Goal: Task Accomplishment & Management: Use online tool/utility

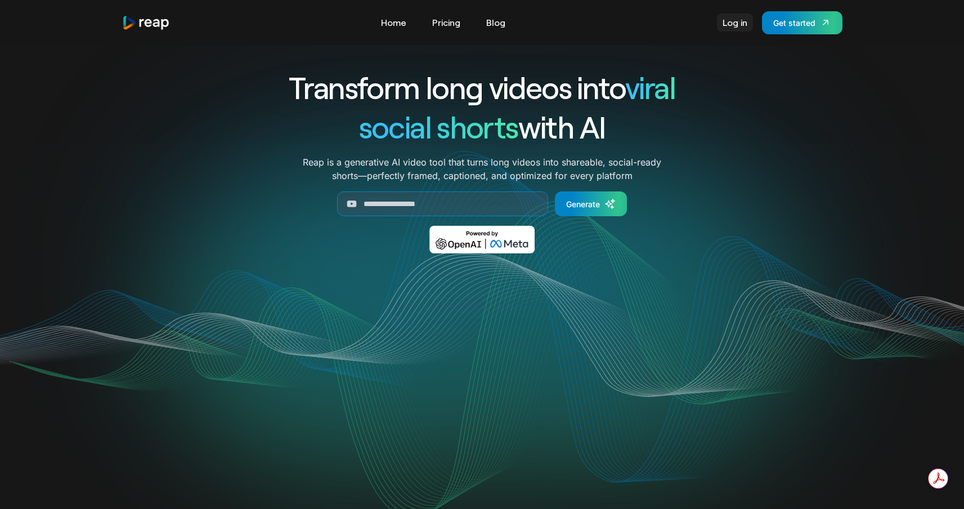
click at [733, 27] on link "Log in" at bounding box center [735, 23] width 36 height 18
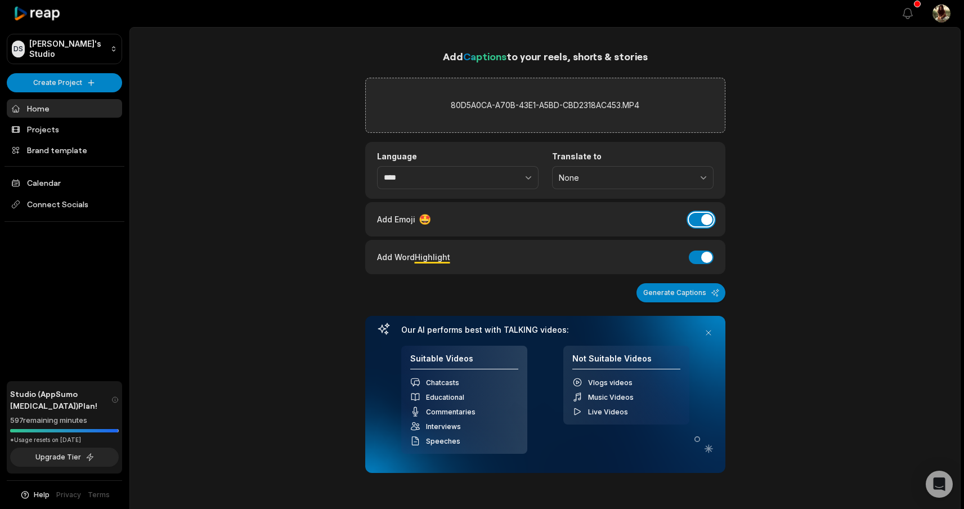
click at [703, 222] on button "Add Emoji" at bounding box center [701, 220] width 25 height 14
click at [697, 257] on button "Add Word Highlight" at bounding box center [701, 257] width 25 height 14
click at [683, 294] on button "Generate Captions" at bounding box center [681, 292] width 89 height 19
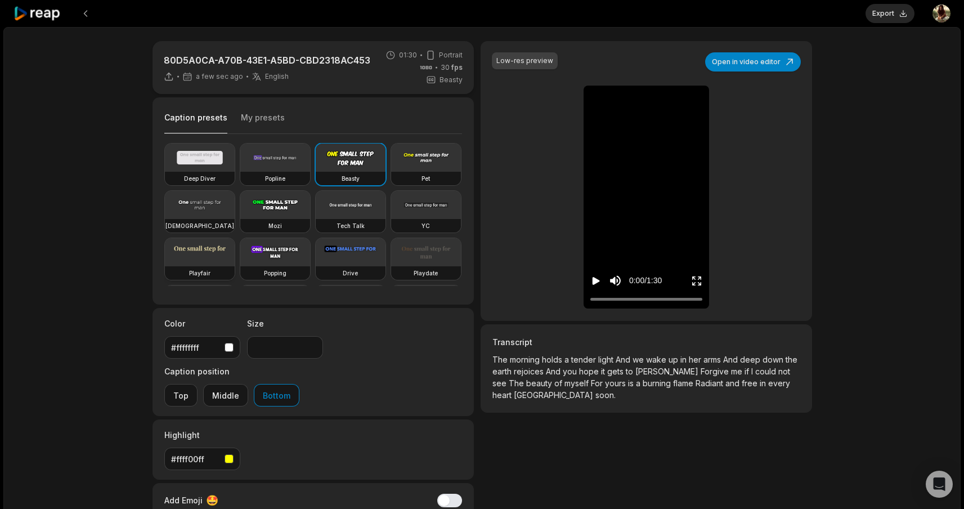
click at [235, 245] on video at bounding box center [200, 252] width 70 height 28
type input "**"
click at [270, 109] on div "Caption presets My presets" at bounding box center [313, 120] width 298 height 27
click at [270, 114] on button "My presets" at bounding box center [263, 122] width 44 height 21
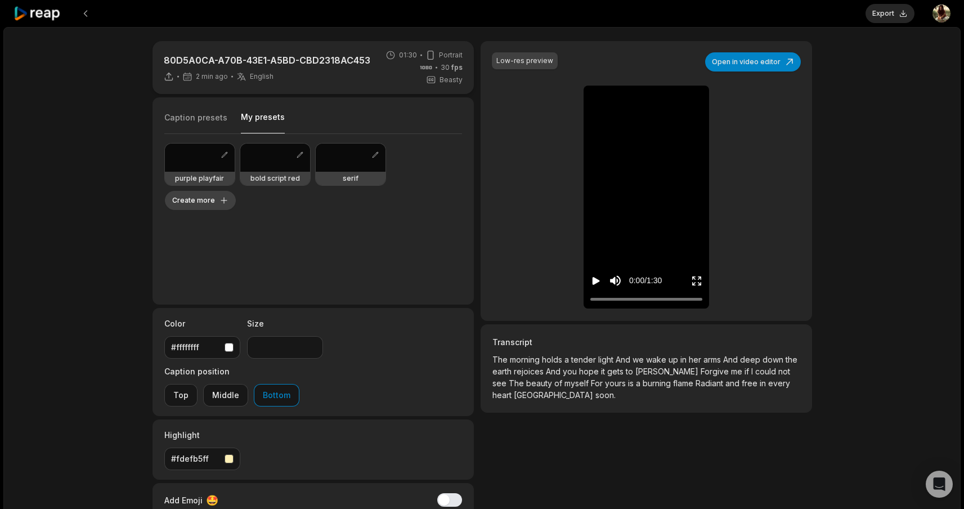
click at [236, 191] on button "Create more" at bounding box center [200, 200] width 71 height 19
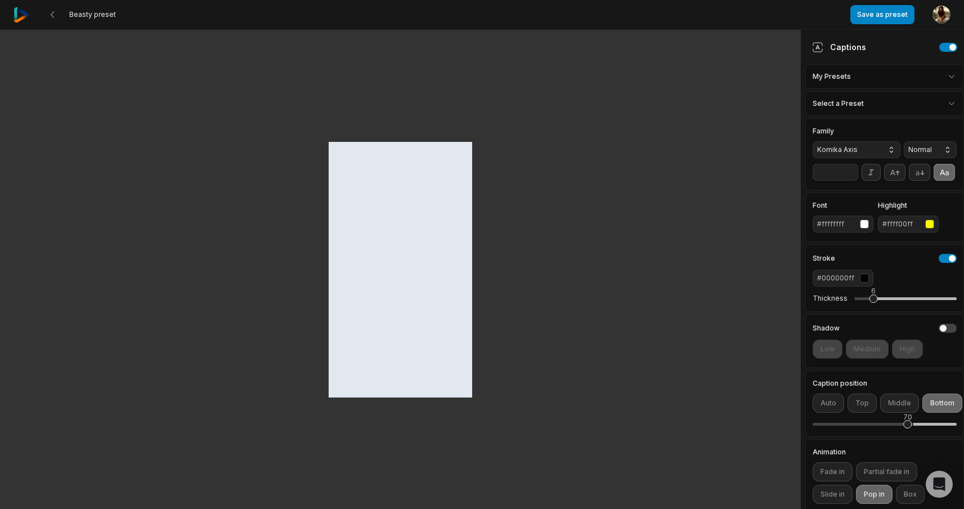
click at [855, 147] on span "Komika Axis" at bounding box center [847, 150] width 61 height 10
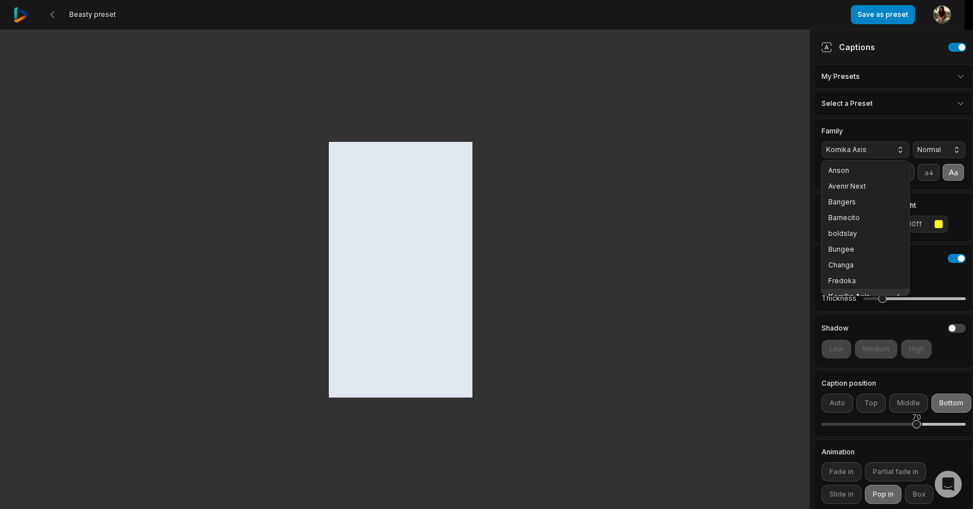
scroll to position [9, 0]
click at [852, 213] on span "Barriecito" at bounding box center [858, 208] width 61 height 9
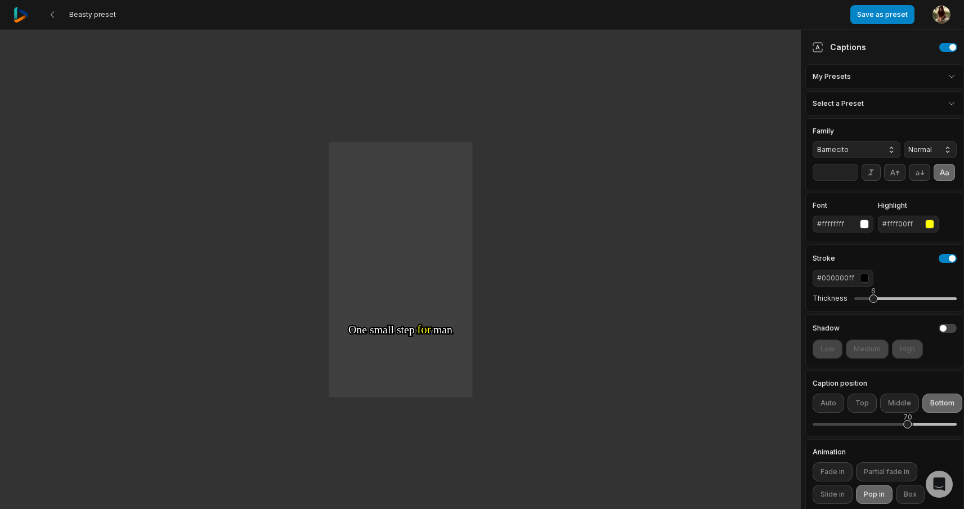
click at [847, 153] on span "Barriecito" at bounding box center [847, 150] width 61 height 10
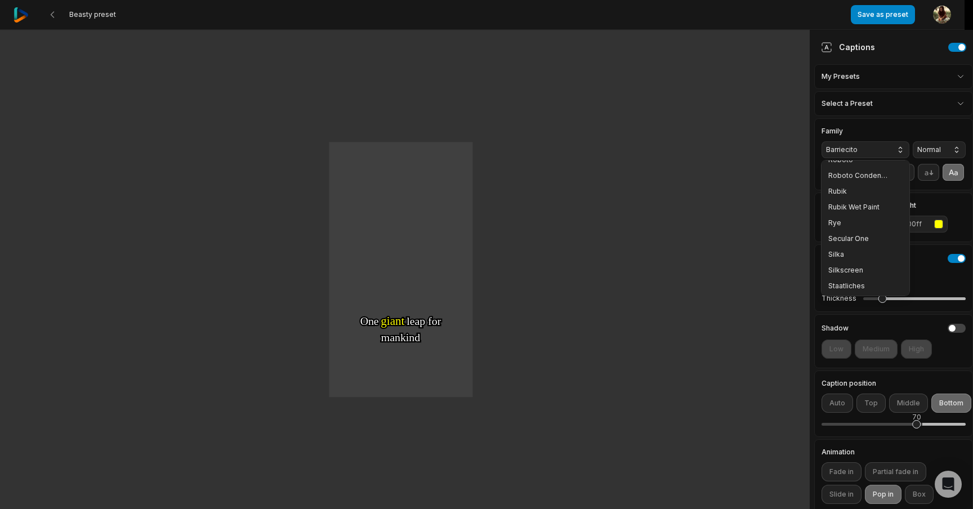
scroll to position [273, 0]
click at [853, 243] on span "Silka" at bounding box center [858, 244] width 61 height 9
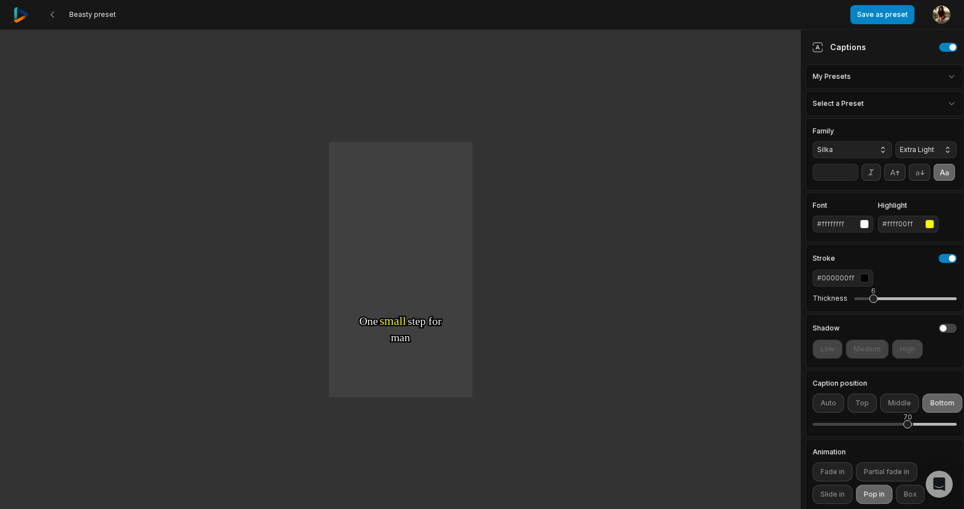
click at [848, 145] on span "Silka" at bounding box center [843, 150] width 52 height 10
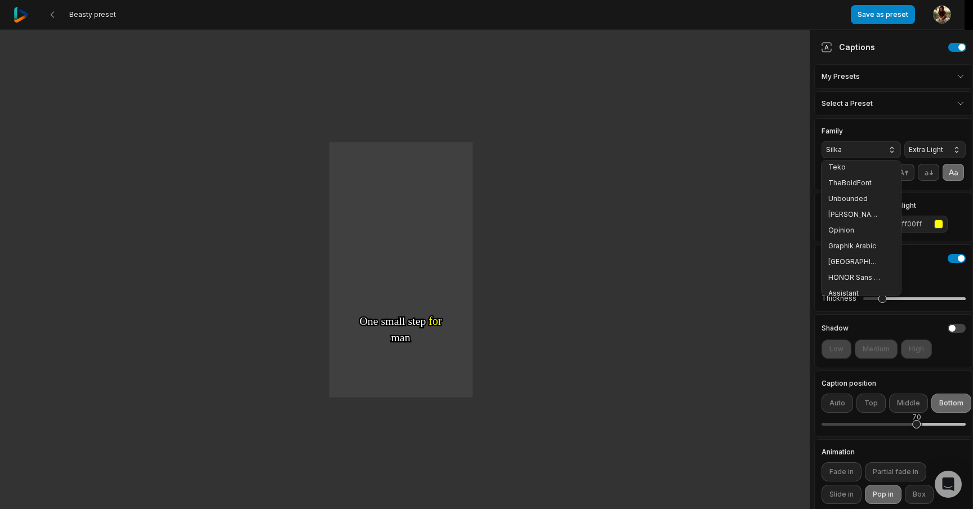
scroll to position [445, 0]
click at [848, 211] on span "Cairo" at bounding box center [854, 214] width 52 height 9
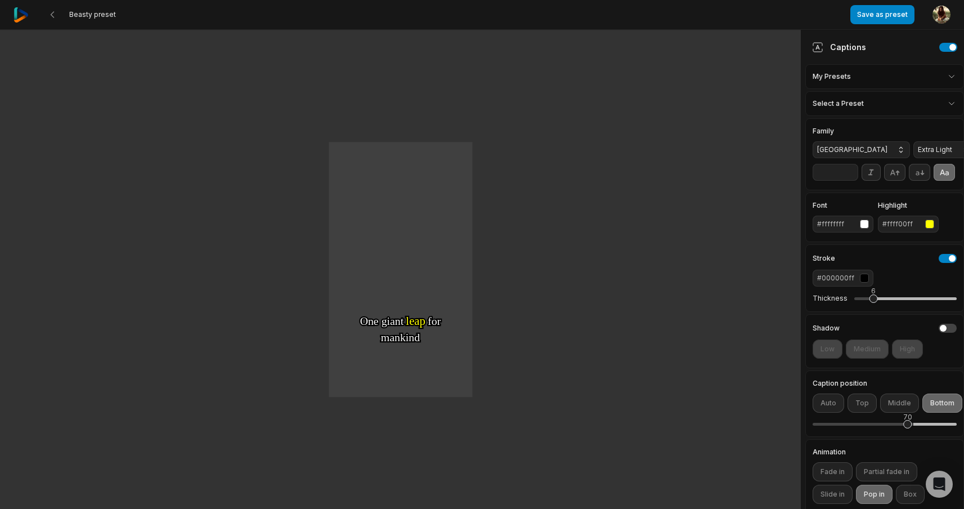
click at [856, 148] on span "Cairo" at bounding box center [852, 150] width 70 height 10
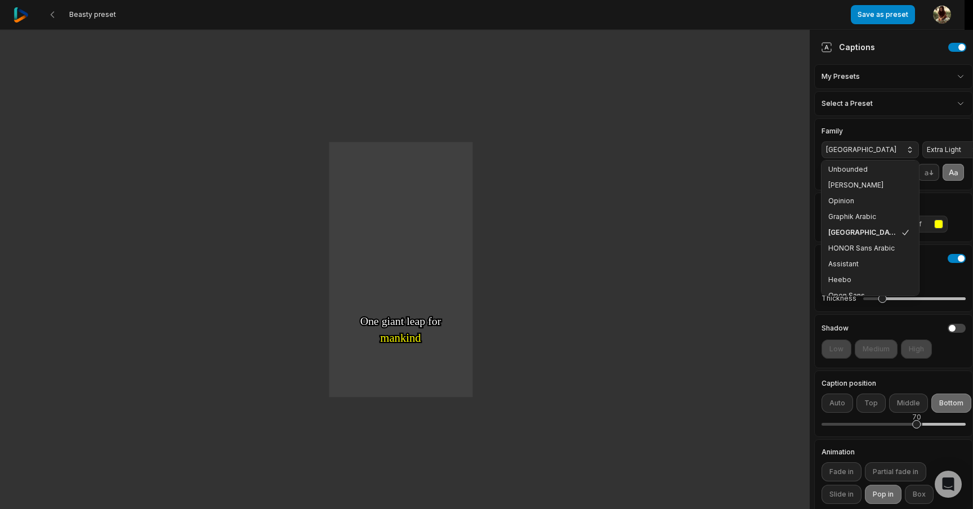
scroll to position [453, 0]
click at [852, 252] on span "Heebo" at bounding box center [863, 253] width 70 height 9
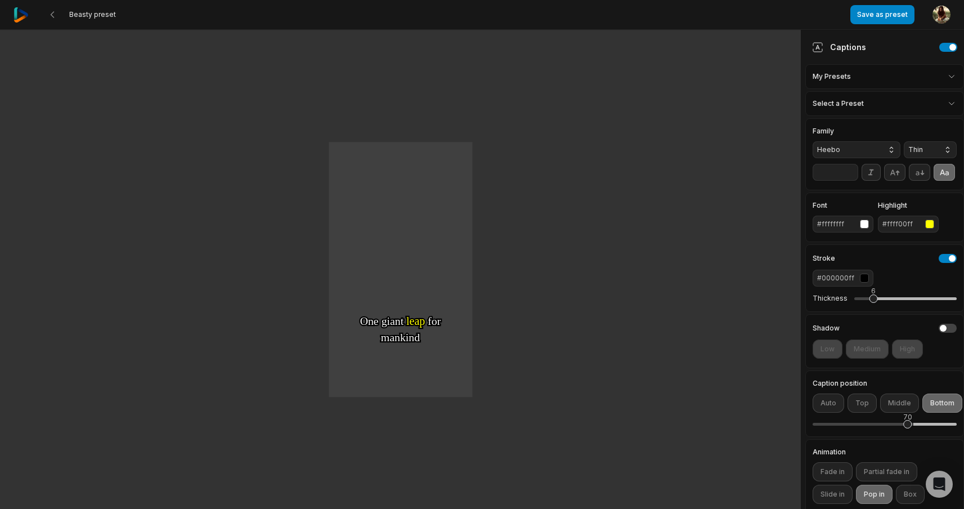
click at [849, 143] on button "Heebo" at bounding box center [857, 149] width 88 height 17
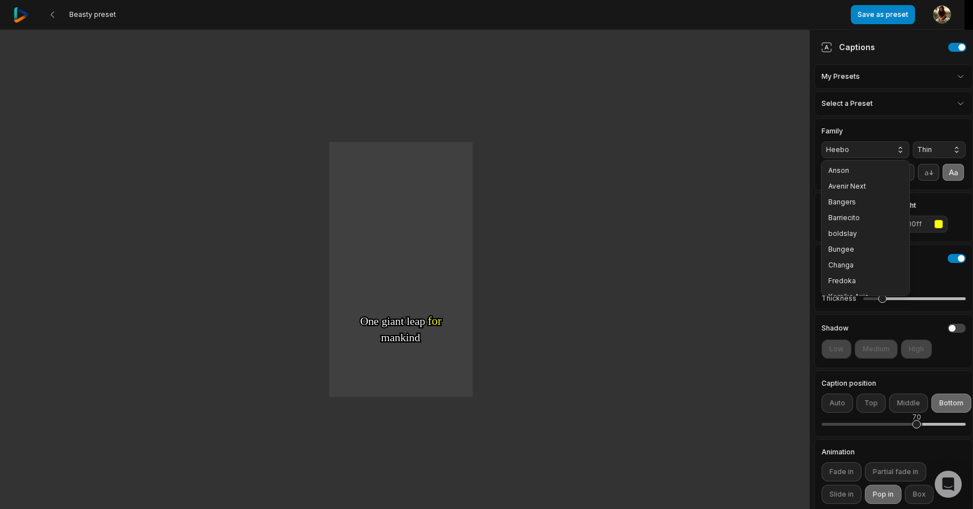
scroll to position [419, 0]
click at [848, 225] on span "Graphik Arabic" at bounding box center [858, 224] width 61 height 9
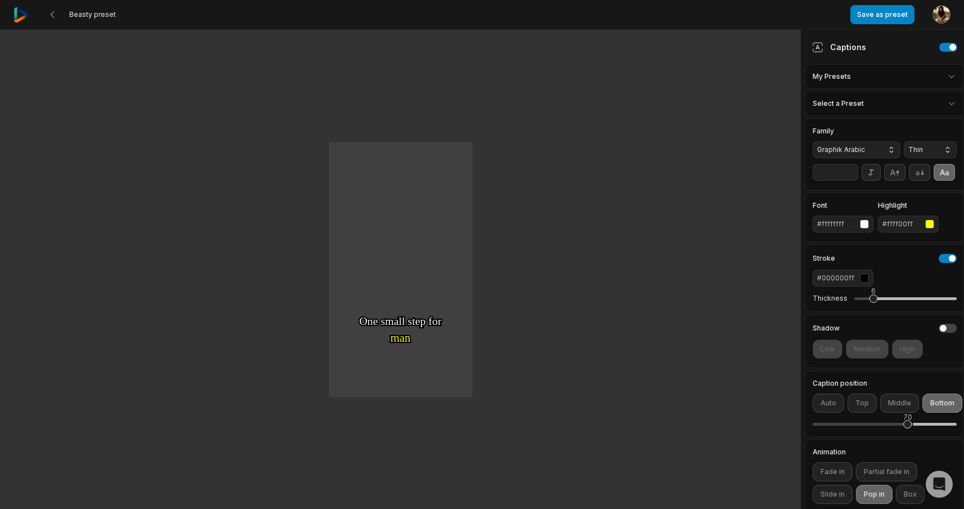
click at [855, 150] on span "Graphik Arabic" at bounding box center [847, 150] width 61 height 10
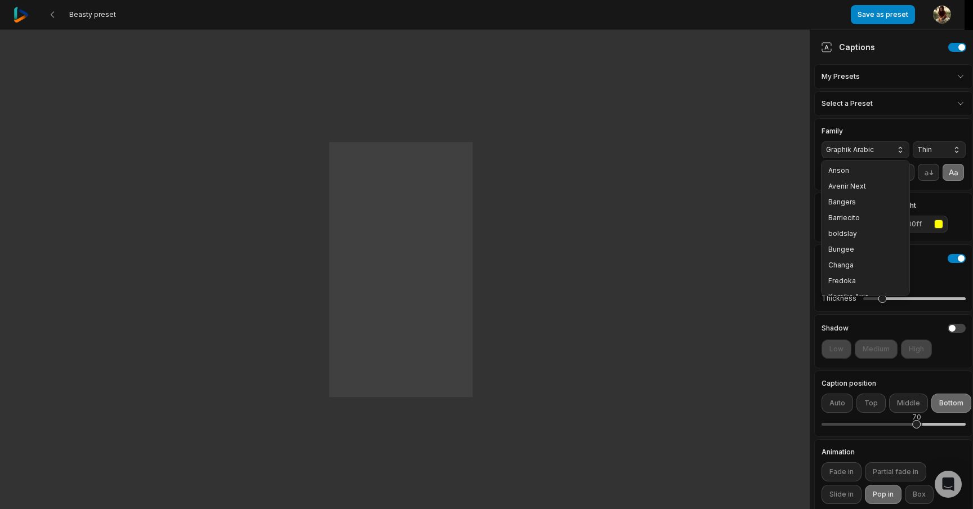
scroll to position [356, 0]
click at [852, 180] on span "Silkscreen" at bounding box center [858, 177] width 61 height 9
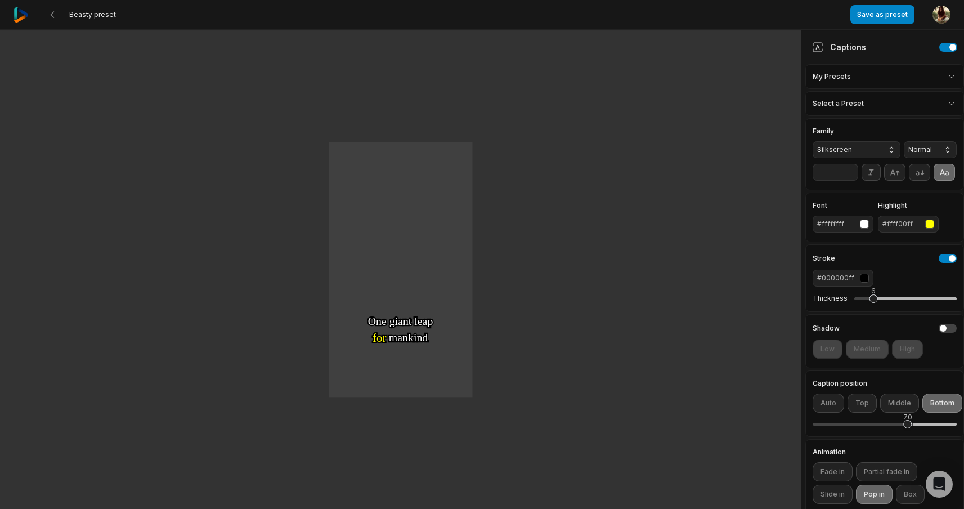
click at [855, 155] on button "Silkscreen" at bounding box center [857, 149] width 88 height 17
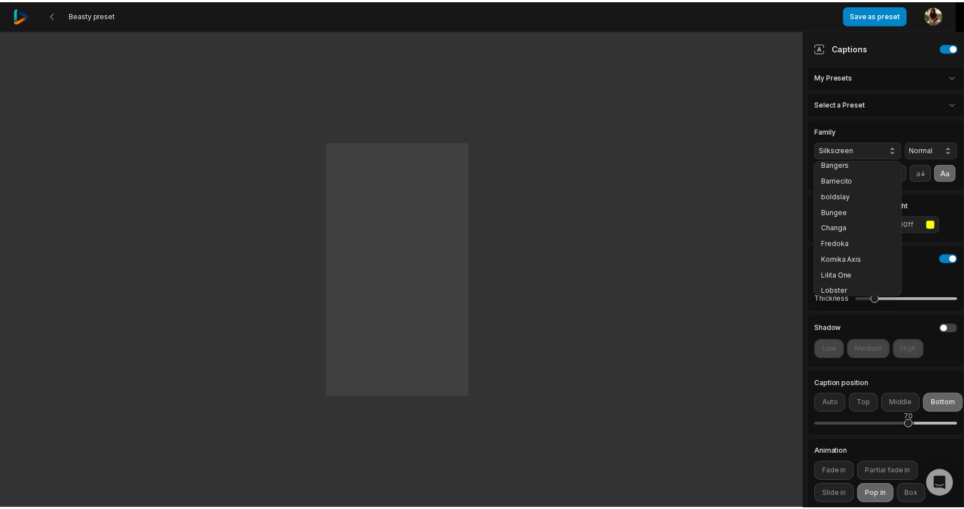
scroll to position [0, 0]
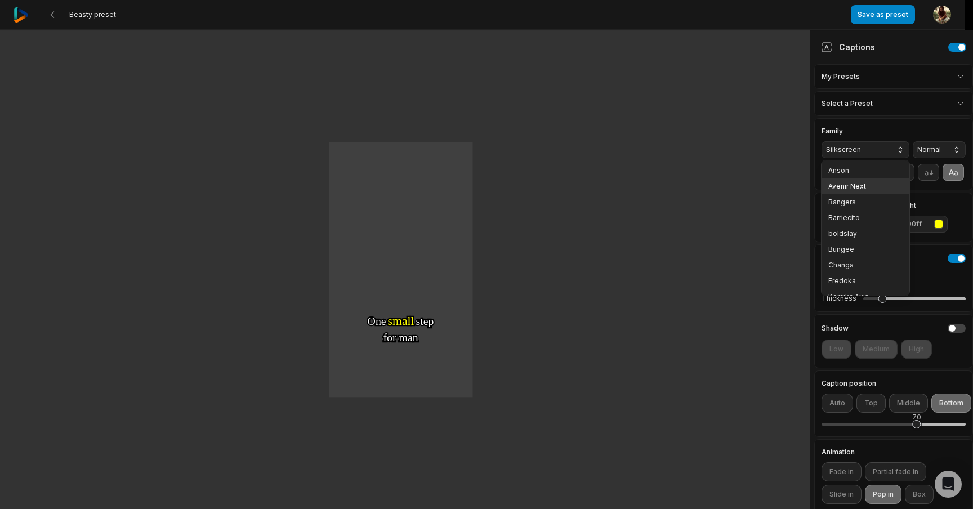
click at [850, 183] on span "Avenir Next" at bounding box center [858, 186] width 61 height 9
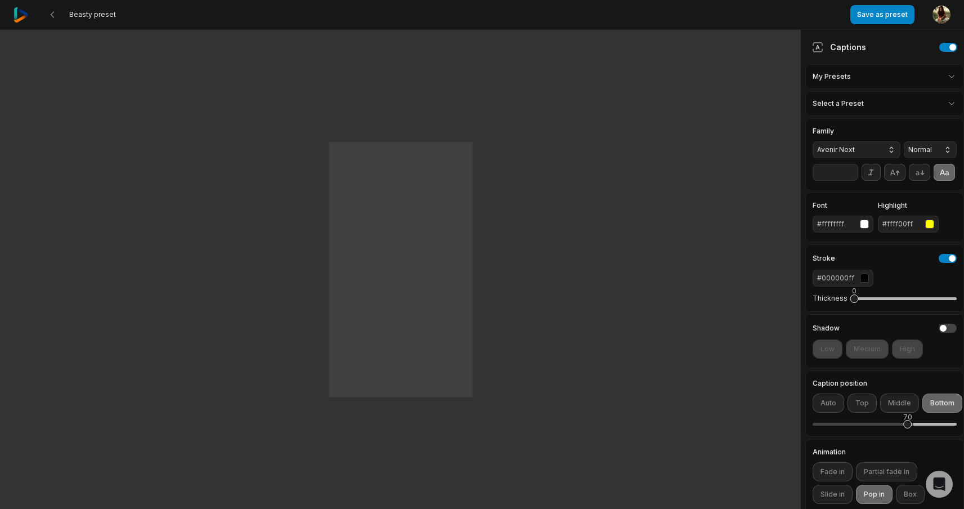
drag, startPoint x: 870, startPoint y: 317, endPoint x: 825, endPoint y: 315, distance: 45.6
click at [825, 310] on div "Thickness 0" at bounding box center [885, 298] width 144 height 24
click at [939, 263] on button "button" at bounding box center [948, 258] width 18 height 9
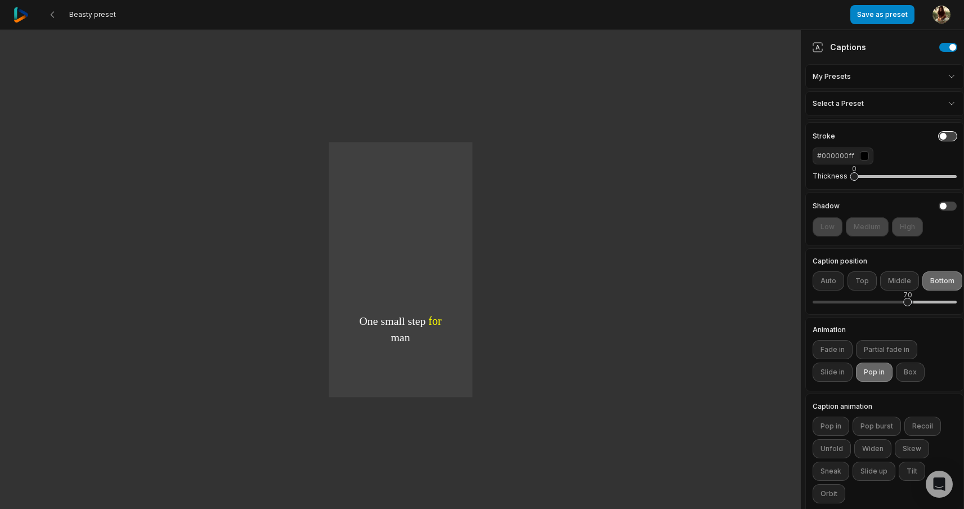
scroll to position [156, 0]
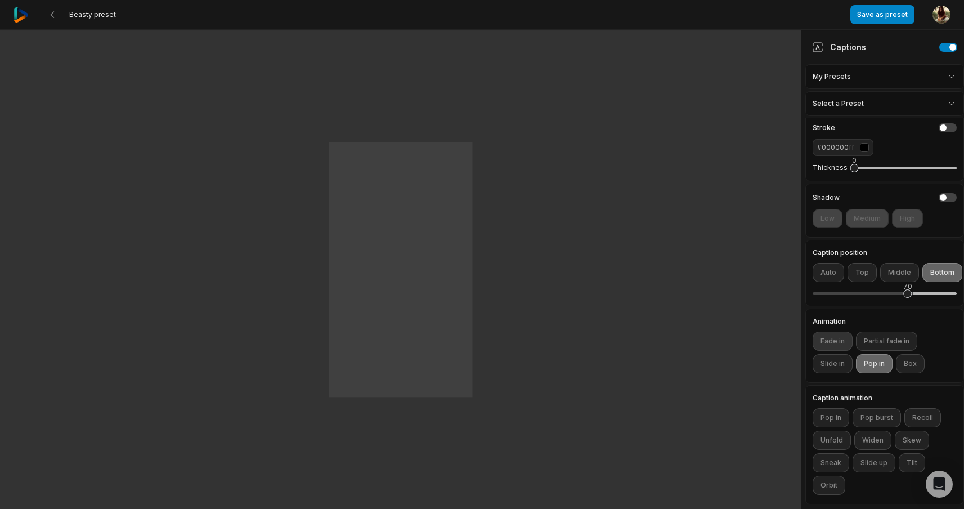
click at [832, 341] on button "Fade in" at bounding box center [833, 341] width 40 height 19
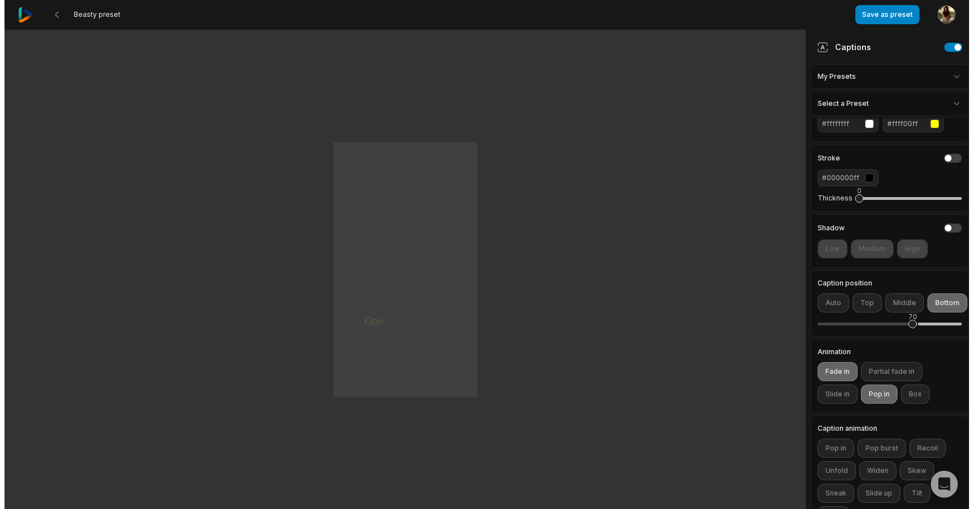
scroll to position [0, 0]
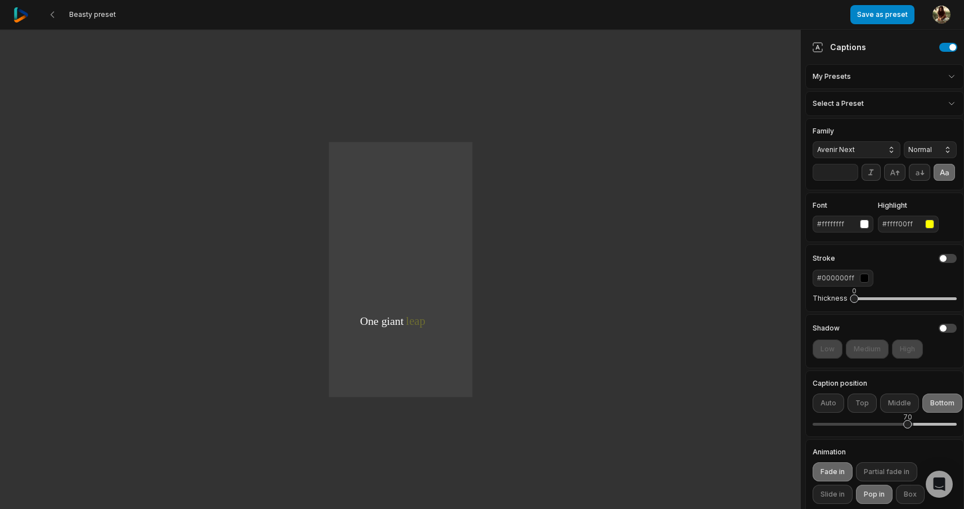
click at [930, 229] on div "button" at bounding box center [929, 224] width 9 height 9
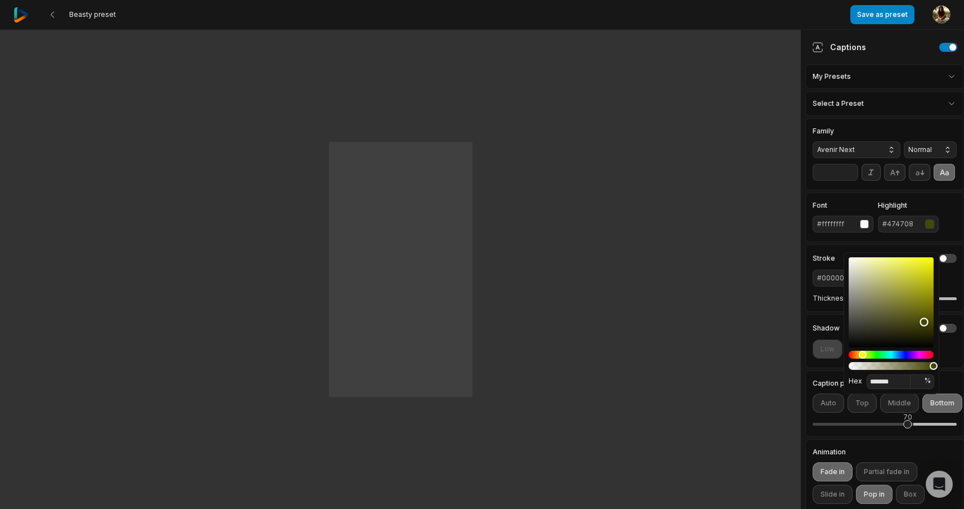
click at [924, 322] on div "Color" at bounding box center [891, 302] width 85 height 90
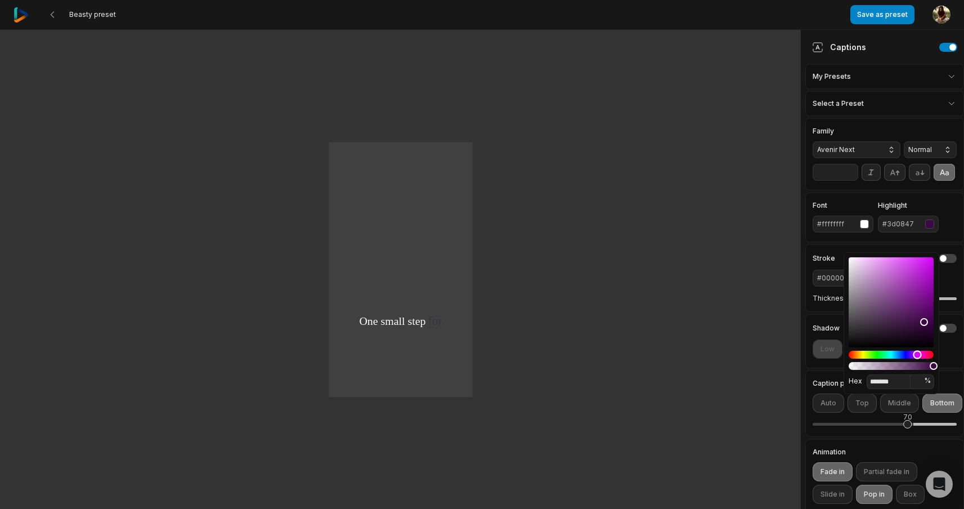
click at [917, 354] on div "Hue" at bounding box center [891, 355] width 85 height 8
type input "*******"
drag, startPoint x: 903, startPoint y: 282, endPoint x: 895, endPoint y: 263, distance: 20.5
click at [895, 263] on div "Color" at bounding box center [891, 302] width 85 height 90
click at [937, 190] on div "Family Avenir Next Normal **" at bounding box center [884, 154] width 159 height 72
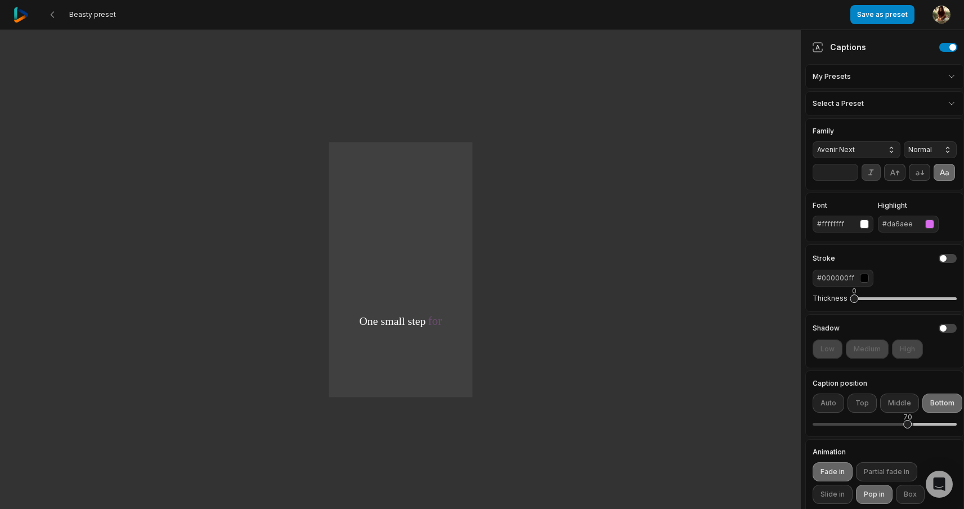
click at [879, 181] on button at bounding box center [871, 172] width 19 height 17
click at [877, 154] on button "Avenir Next" at bounding box center [857, 149] width 88 height 17
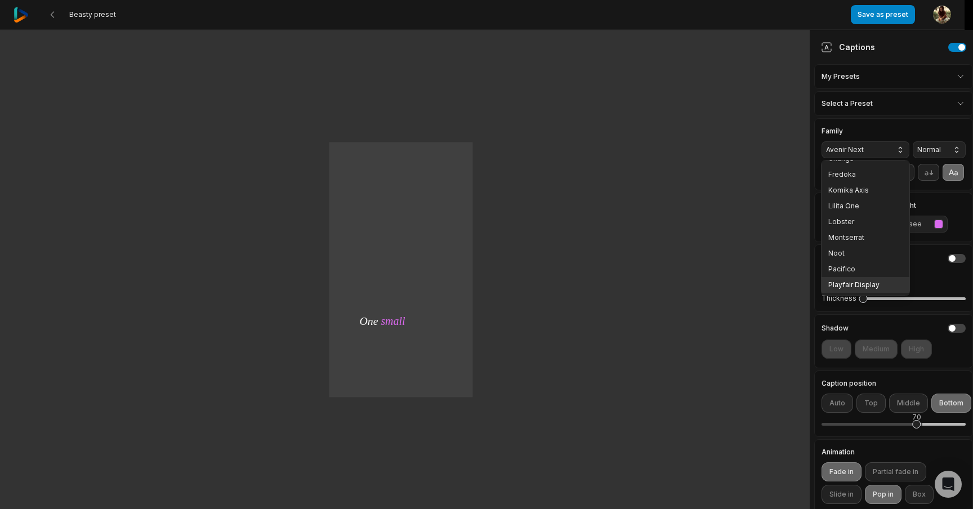
scroll to position [105, 0]
click at [854, 201] on div "Lilita One" at bounding box center [865, 207] width 88 height 16
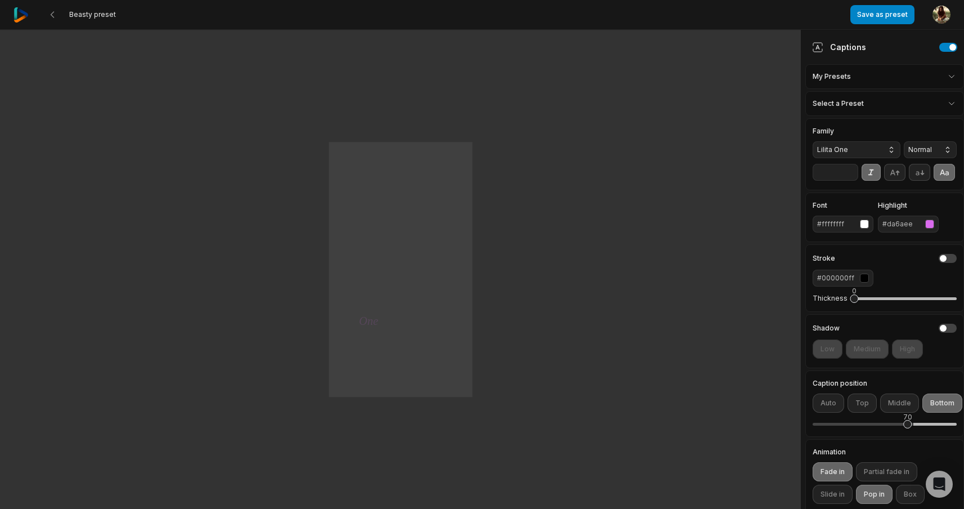
click at [854, 153] on span "Lilita One" at bounding box center [847, 150] width 61 height 10
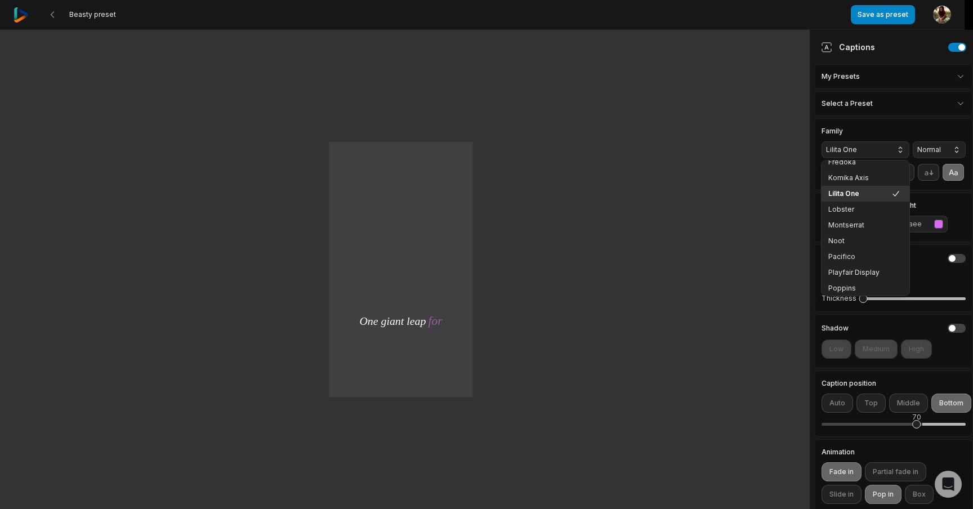
scroll to position [120, 0]
click at [852, 238] on span "Noot" at bounding box center [858, 239] width 61 height 9
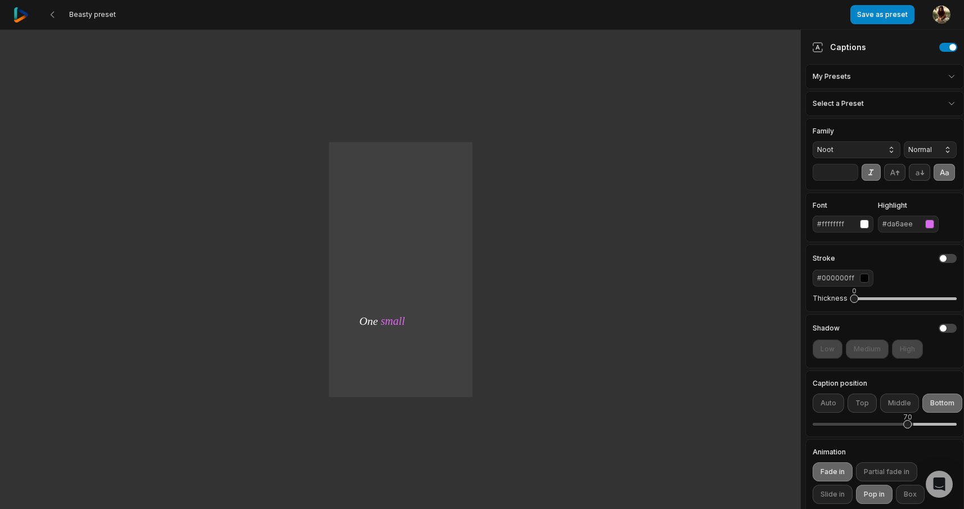
click at [854, 150] on span "Noot" at bounding box center [847, 150] width 61 height 10
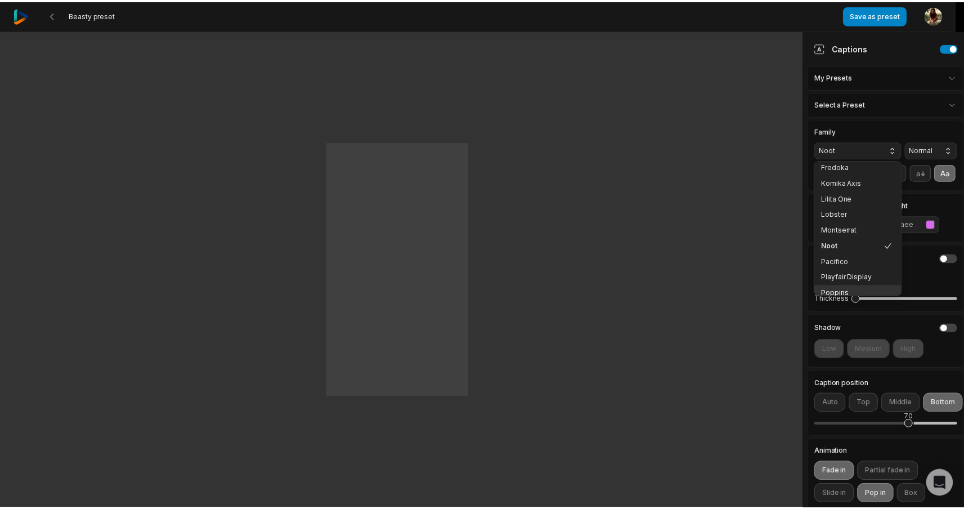
scroll to position [119, 0]
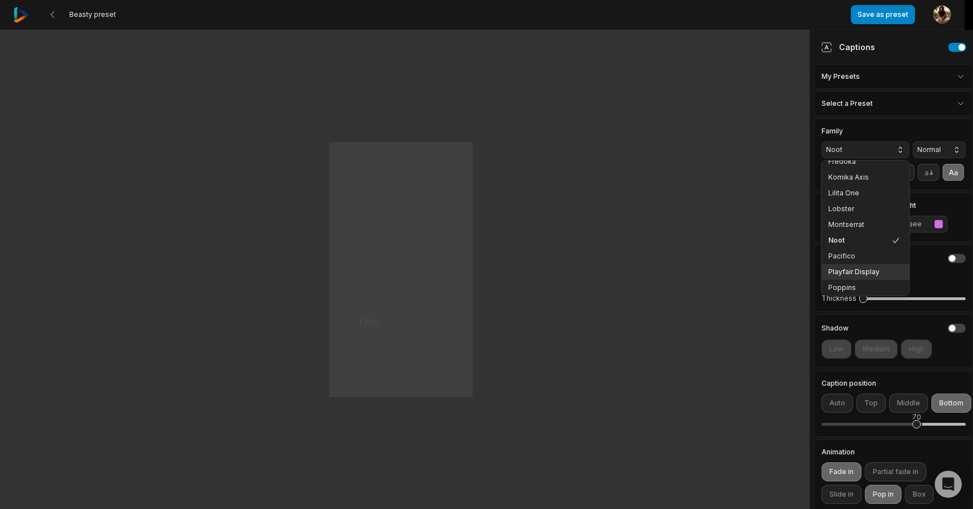
drag, startPoint x: 853, startPoint y: 285, endPoint x: 850, endPoint y: 274, distance: 11.6
click at [850, 274] on div "Anson Avenir Next Bangers Barriecito boldslay Bungee Changa Fredoka Komika Axis…" at bounding box center [865, 227] width 88 height 135
click at [850, 274] on span "Playfair Display" at bounding box center [858, 271] width 61 height 9
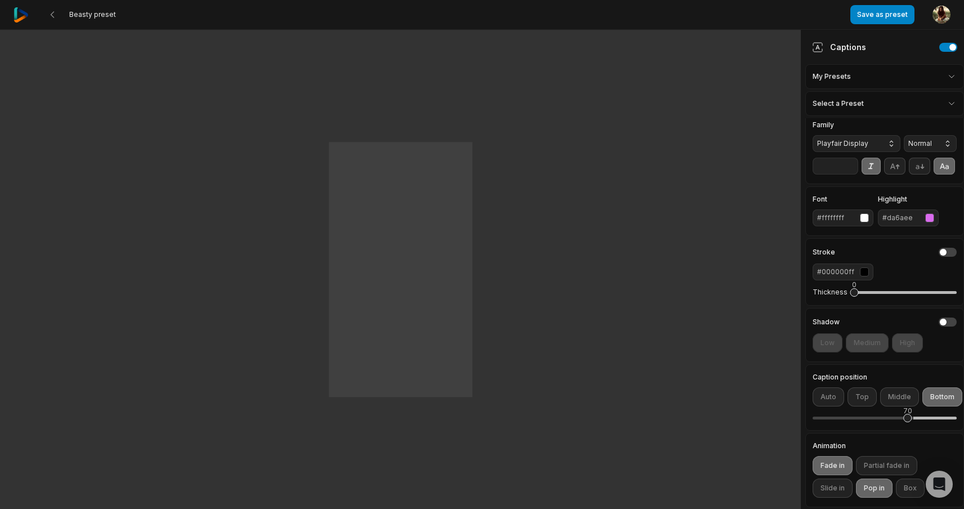
scroll to position [0, 0]
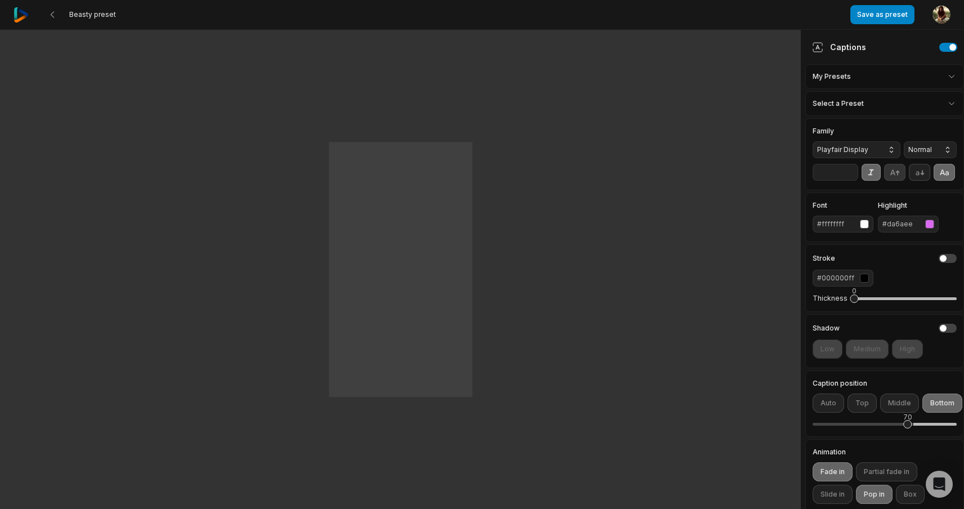
click at [900, 176] on icon at bounding box center [895, 172] width 12 height 12
click at [921, 173] on icon at bounding box center [920, 172] width 8 height 5
click at [940, 175] on icon at bounding box center [944, 172] width 9 height 6
click at [930, 146] on button "Normal" at bounding box center [930, 149] width 53 height 17
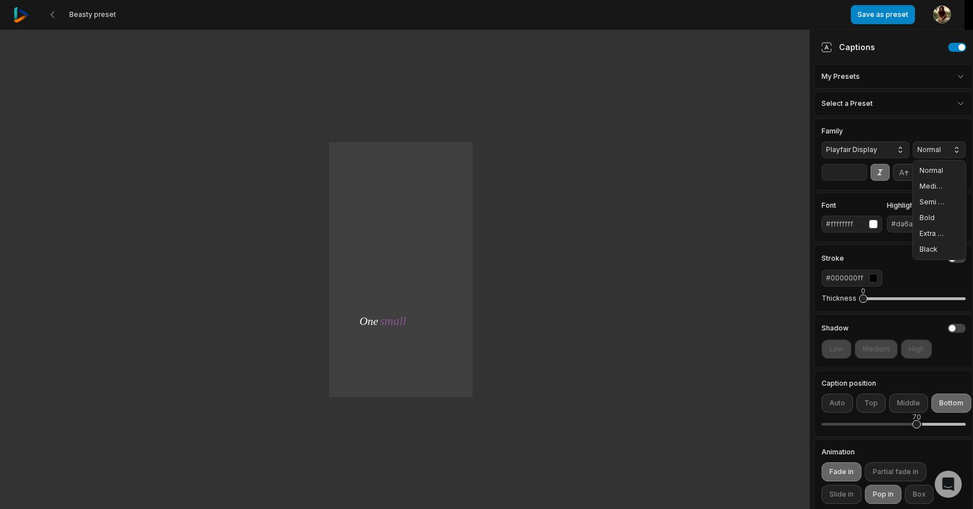
click at [881, 129] on div "Family Playfair Display Normal Normal Medium Semi Bold Bold Extra Bold Black" at bounding box center [893, 143] width 144 height 30
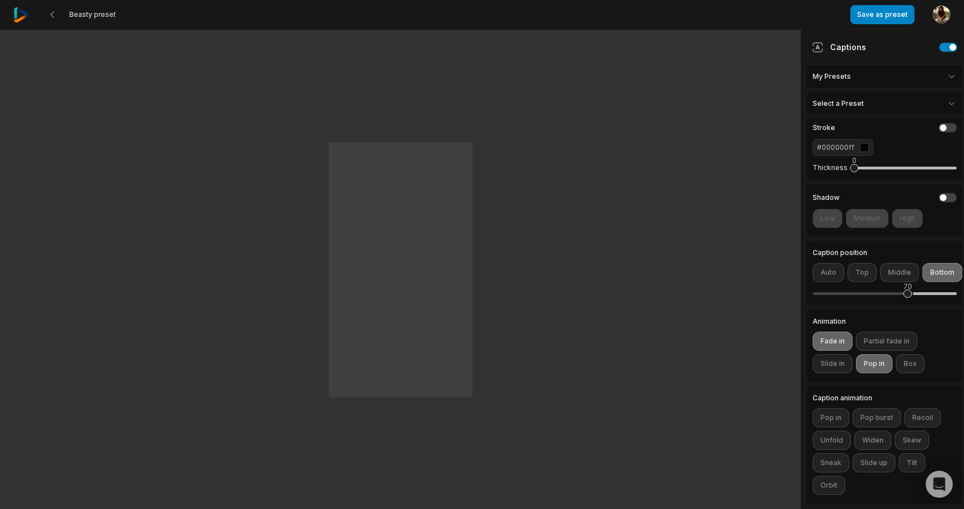
scroll to position [1, 0]
click at [835, 432] on button "Unfold" at bounding box center [832, 440] width 38 height 19
click at [843, 431] on button "Unfold" at bounding box center [832, 440] width 38 height 19
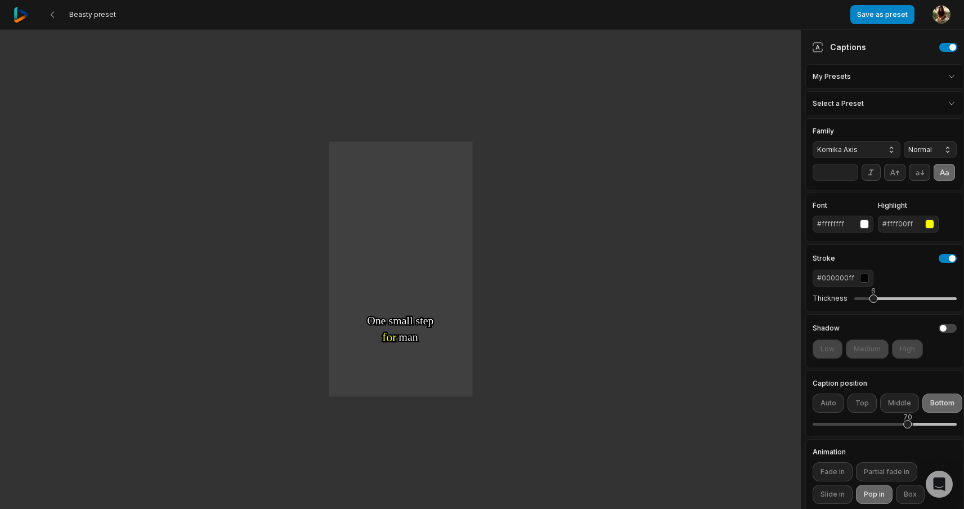
click at [857, 147] on span "Komika Axis" at bounding box center [847, 150] width 61 height 10
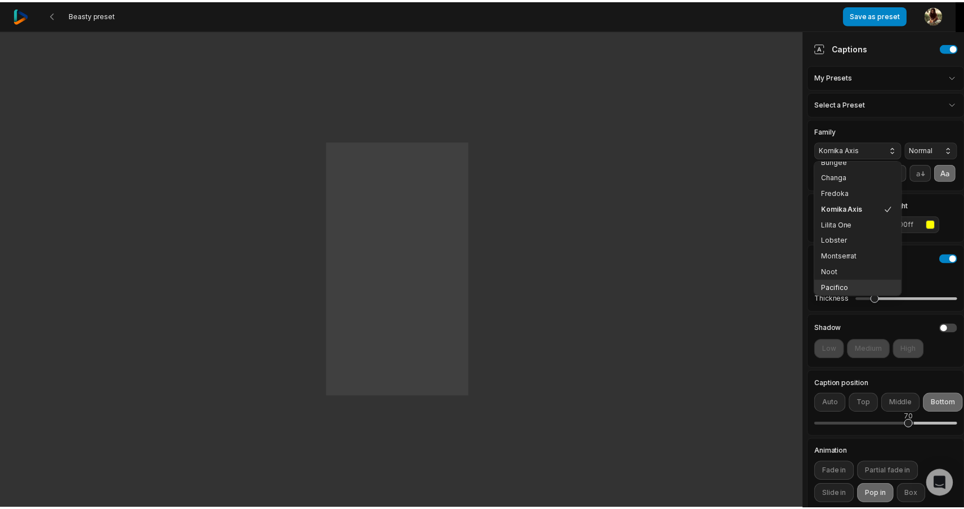
scroll to position [104, 0]
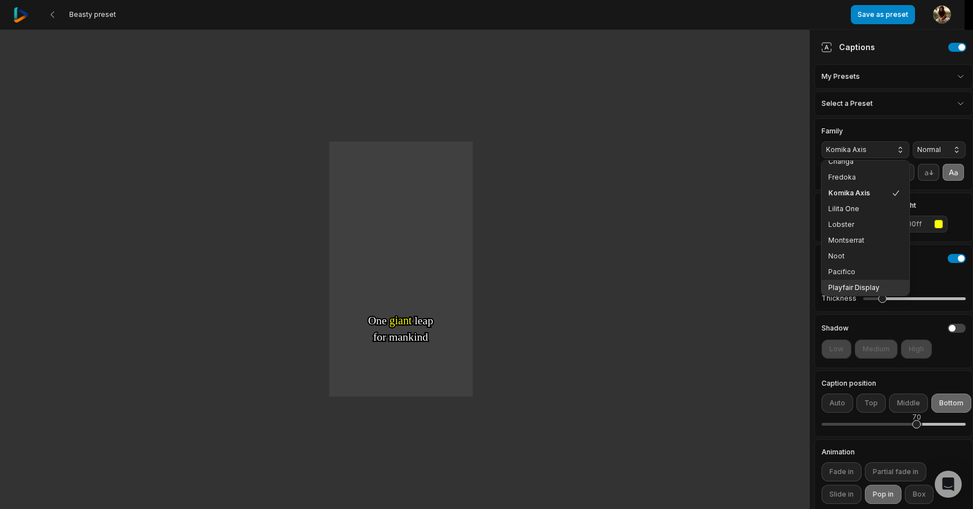
click at [850, 282] on div "Playfair Display" at bounding box center [865, 288] width 88 height 16
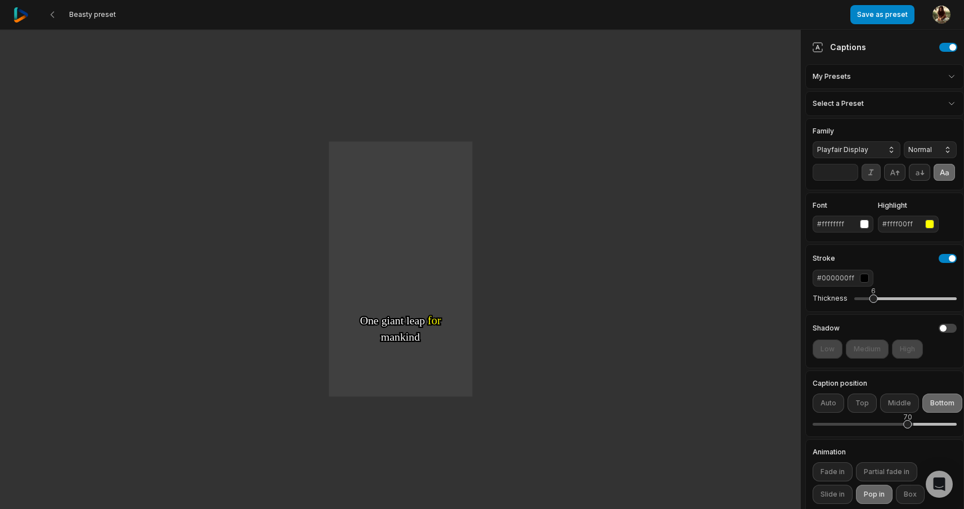
click at [870, 181] on button at bounding box center [871, 172] width 19 height 17
click at [914, 229] on div "#ffff00ff" at bounding box center [902, 224] width 38 height 10
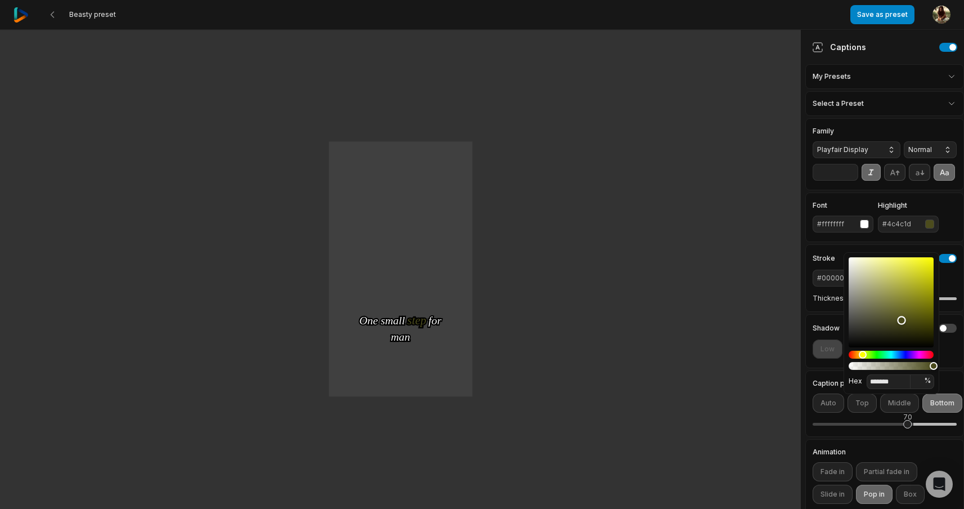
click at [902, 320] on div "Color" at bounding box center [891, 302] width 85 height 90
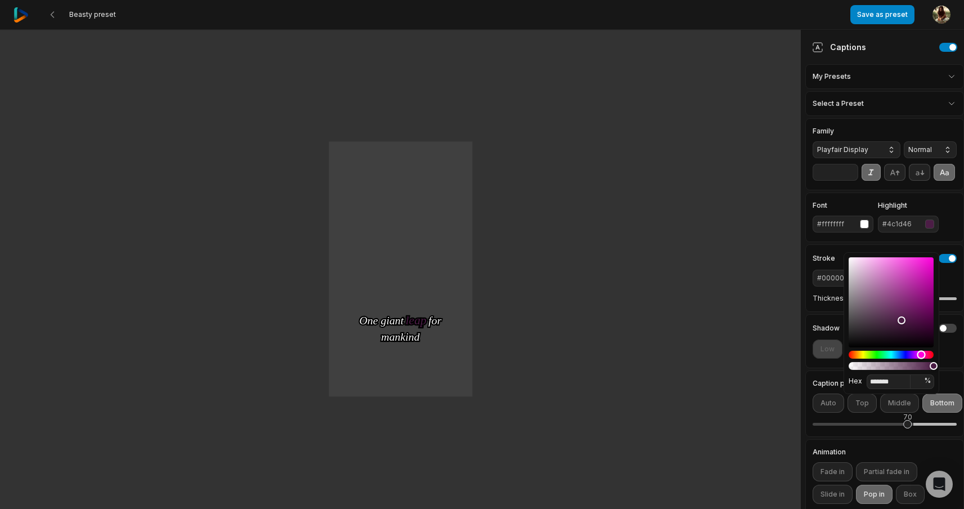
click at [921, 353] on div "Hue" at bounding box center [891, 355] width 85 height 8
type input "*******"
click at [921, 308] on div "Color" at bounding box center [891, 302] width 85 height 90
click at [827, 331] on div "Shadow Low Medium High" at bounding box center [884, 341] width 159 height 54
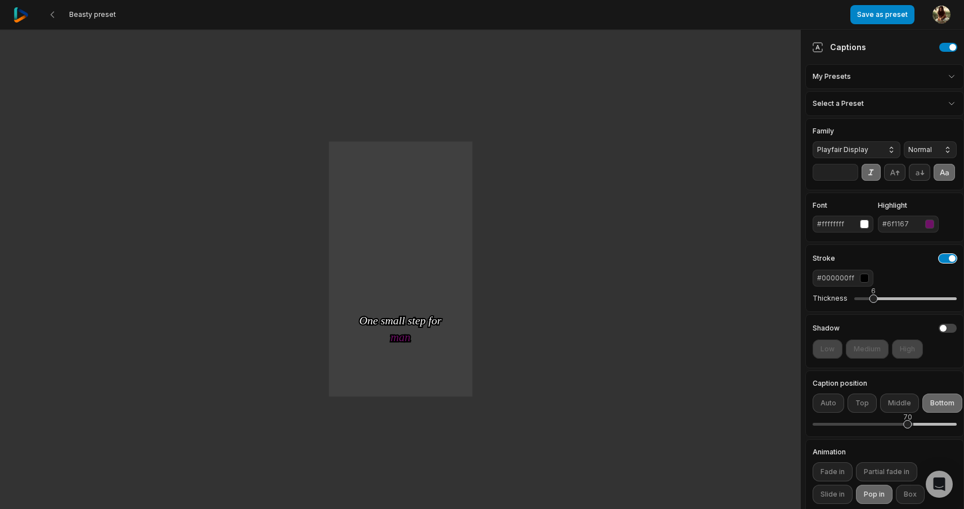
click at [939, 263] on button "button" at bounding box center [948, 258] width 18 height 9
click at [939, 333] on button "button" at bounding box center [948, 328] width 18 height 9
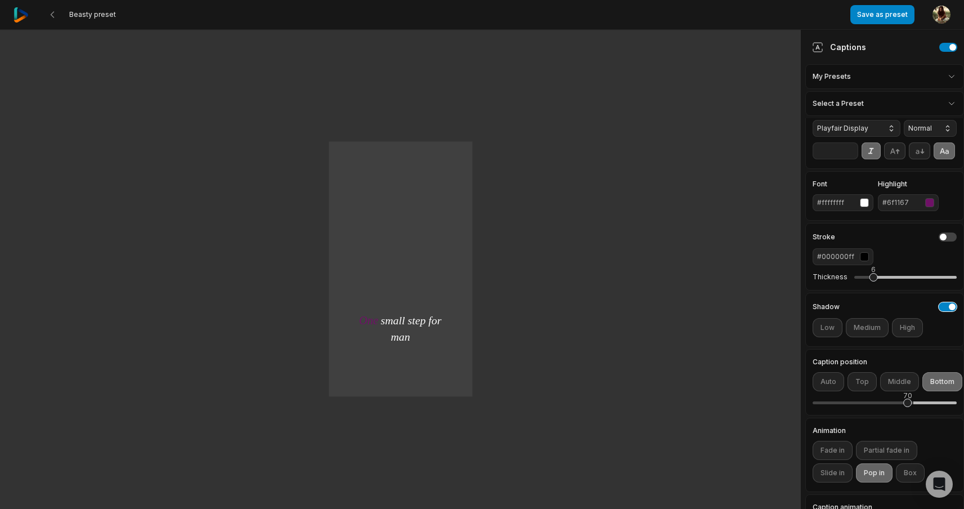
scroll to position [26, 0]
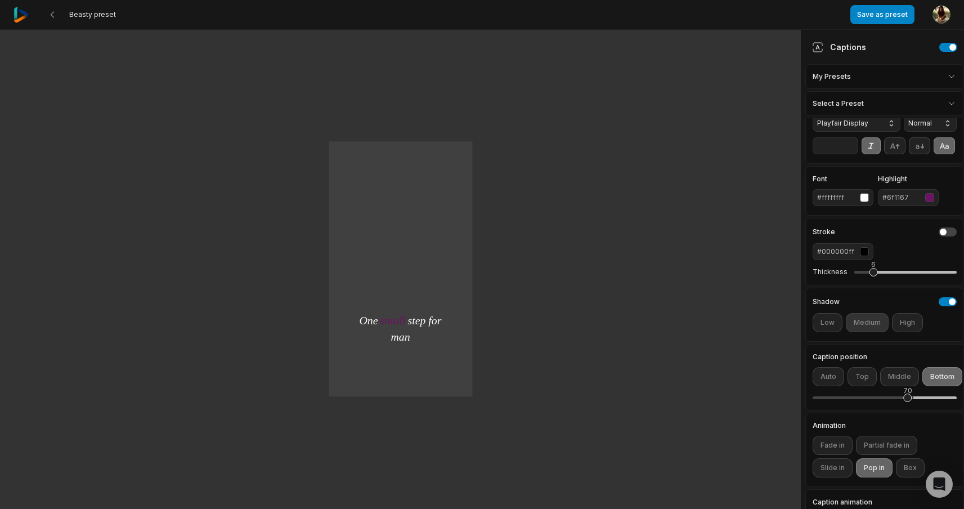
click at [877, 332] on button "Medium" at bounding box center [867, 322] width 43 height 19
click at [914, 332] on button "High" at bounding box center [907, 322] width 31 height 19
click at [872, 332] on button "Medium" at bounding box center [867, 322] width 43 height 19
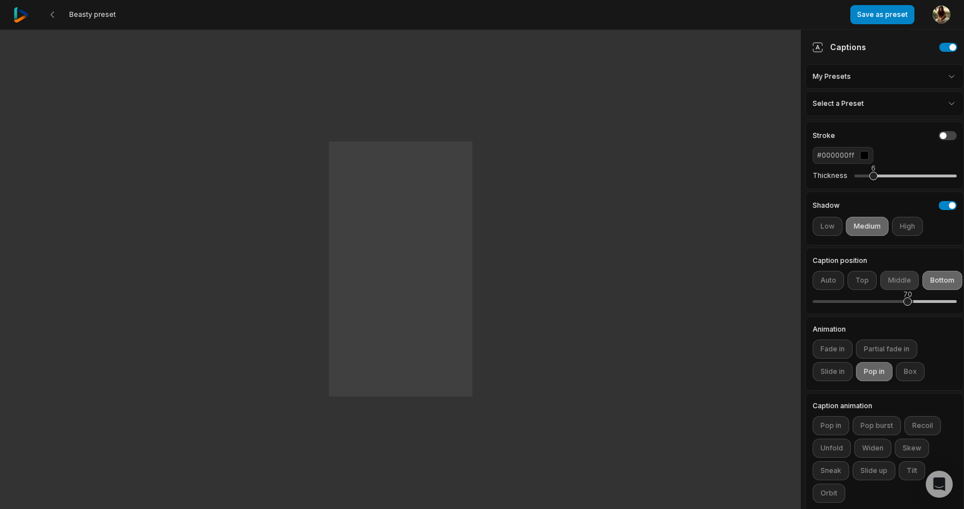
scroll to position [156, 0]
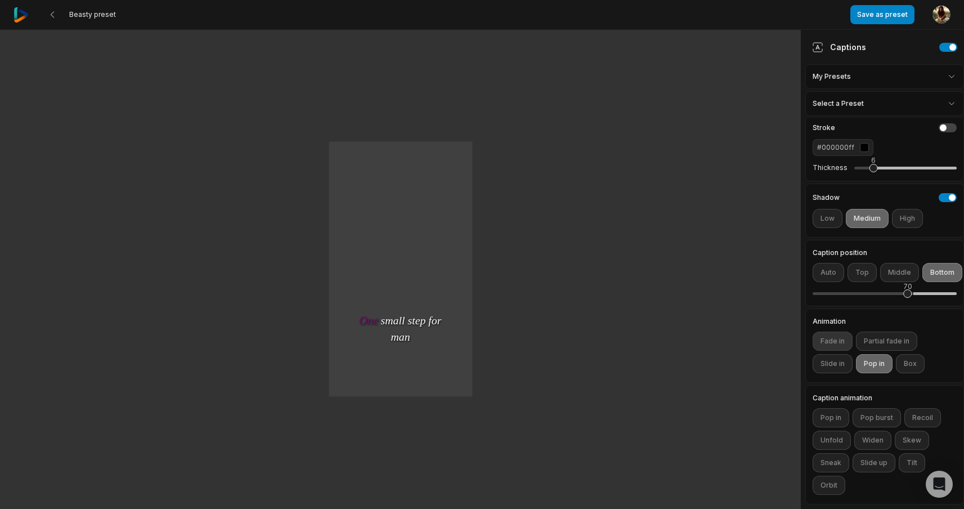
click at [843, 336] on button "Fade in" at bounding box center [833, 341] width 40 height 19
click at [890, 336] on button "Partial fade in" at bounding box center [886, 341] width 61 height 19
click at [847, 337] on button "Fade in" at bounding box center [833, 341] width 40 height 19
click at [876, 360] on button "Pop in" at bounding box center [874, 363] width 37 height 19
click at [906, 357] on button "Box" at bounding box center [910, 363] width 29 height 19
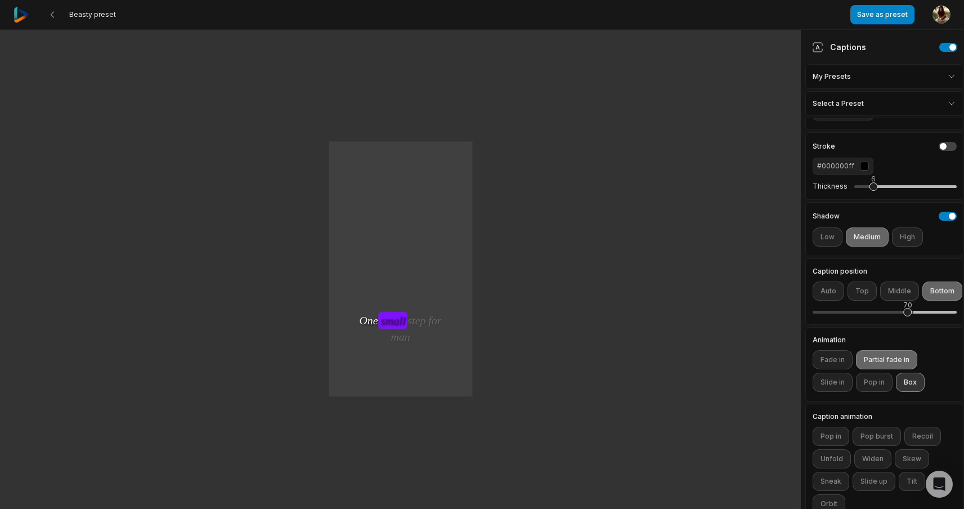
click at [919, 392] on button "Box" at bounding box center [910, 382] width 29 height 19
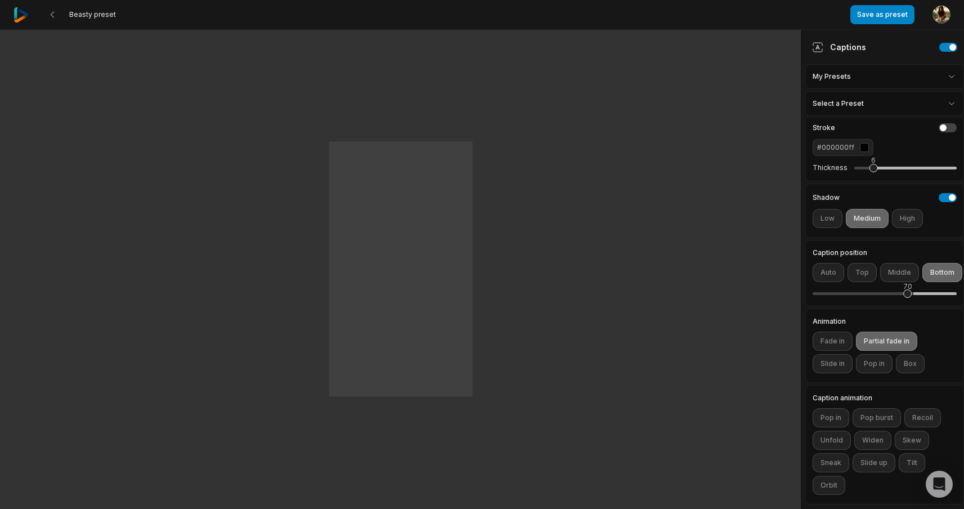
drag, startPoint x: 899, startPoint y: 15, endPoint x: 883, endPoint y: 157, distance: 142.7
click at [884, 157] on div "Beasty preset Save as preset Open user menu One small step for man One giant le…" at bounding box center [482, 253] width 964 height 509
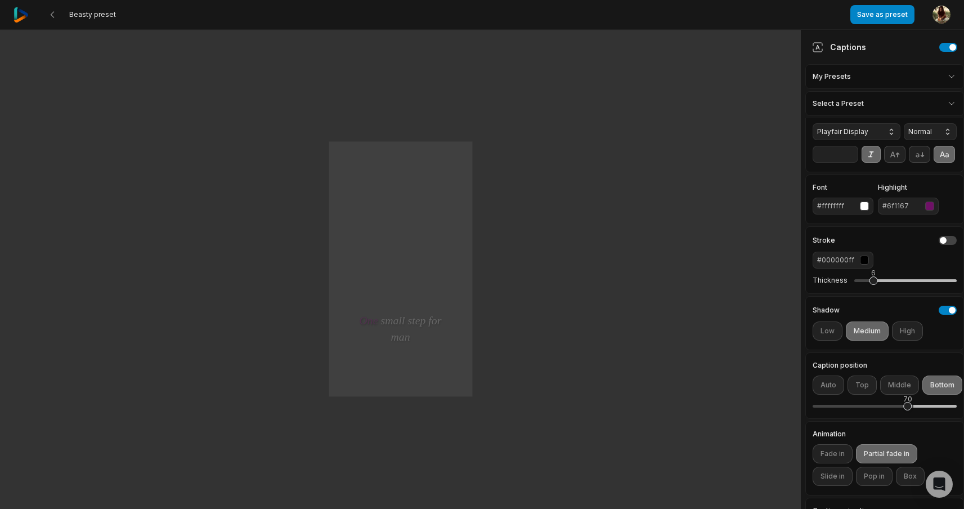
scroll to position [12, 0]
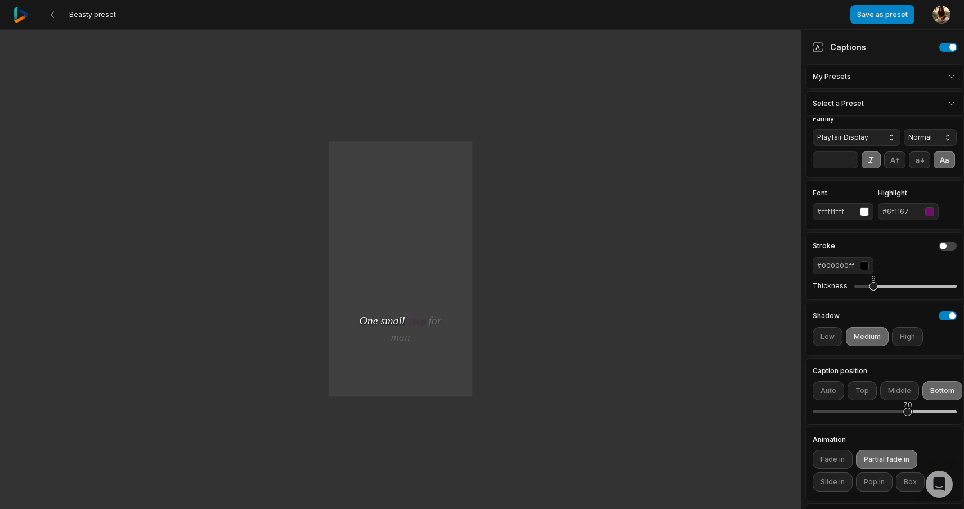
click at [857, 220] on button "#ffffffff" at bounding box center [843, 211] width 61 height 17
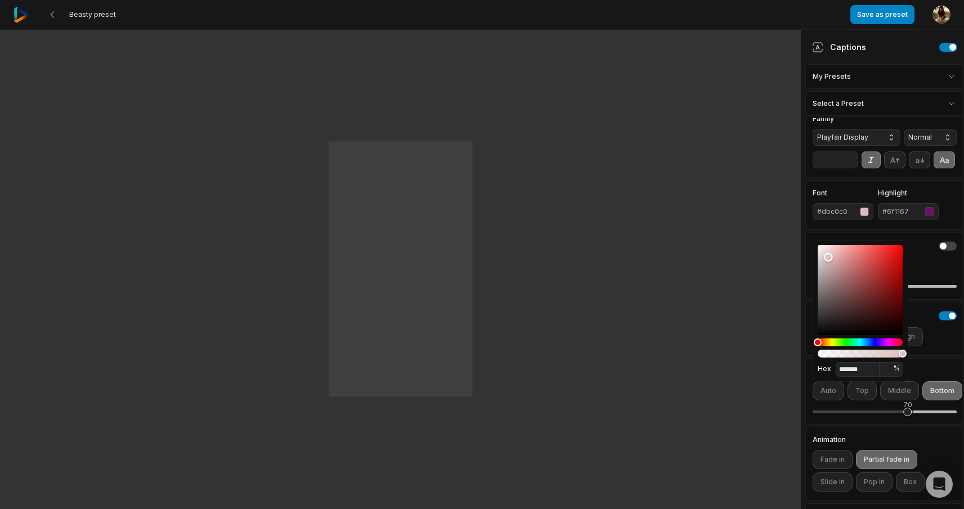
click at [828, 257] on div "Color" at bounding box center [860, 290] width 85 height 90
type input "*******"
click at [823, 249] on div "Color" at bounding box center [822, 248] width 8 height 8
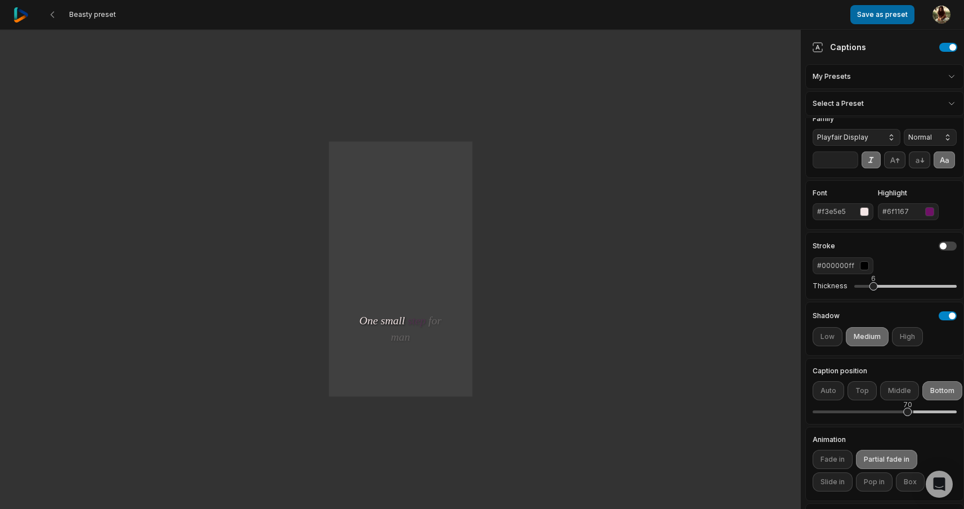
click at [885, 9] on button "Save as preset" at bounding box center [882, 14] width 64 height 19
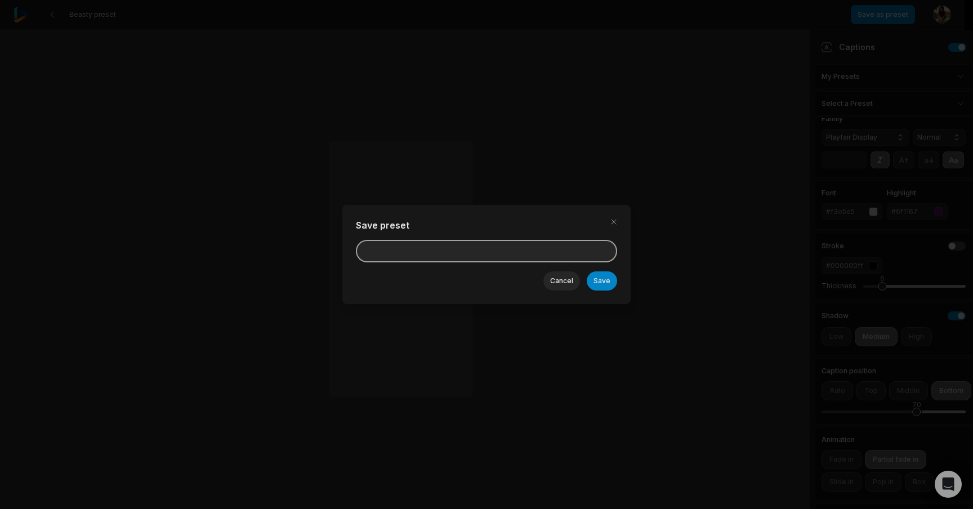
click at [561, 249] on input at bounding box center [486, 251] width 261 height 23
type input "**********"
click at [586, 271] on button "Save" at bounding box center [601, 280] width 30 height 19
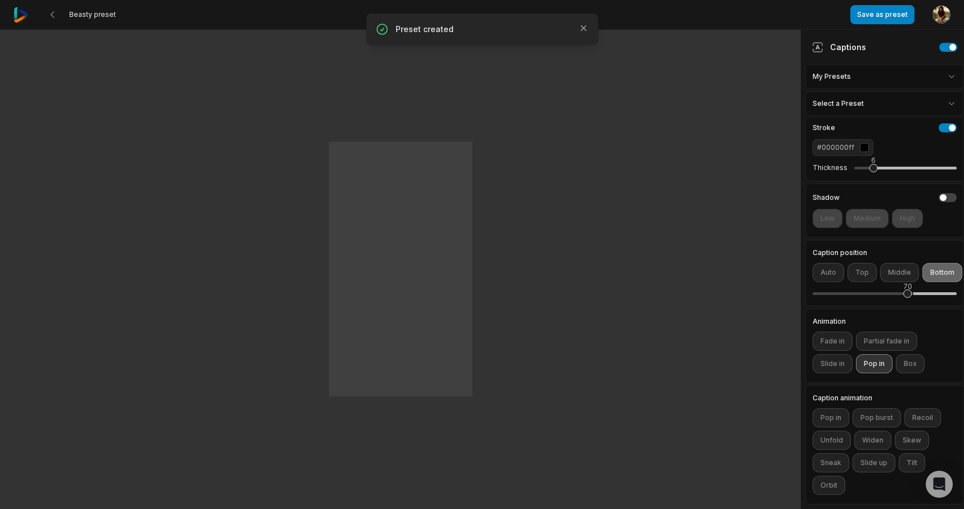
scroll to position [156, 0]
click at [53, 12] on 335 at bounding box center [52, 15] width 3 height 6
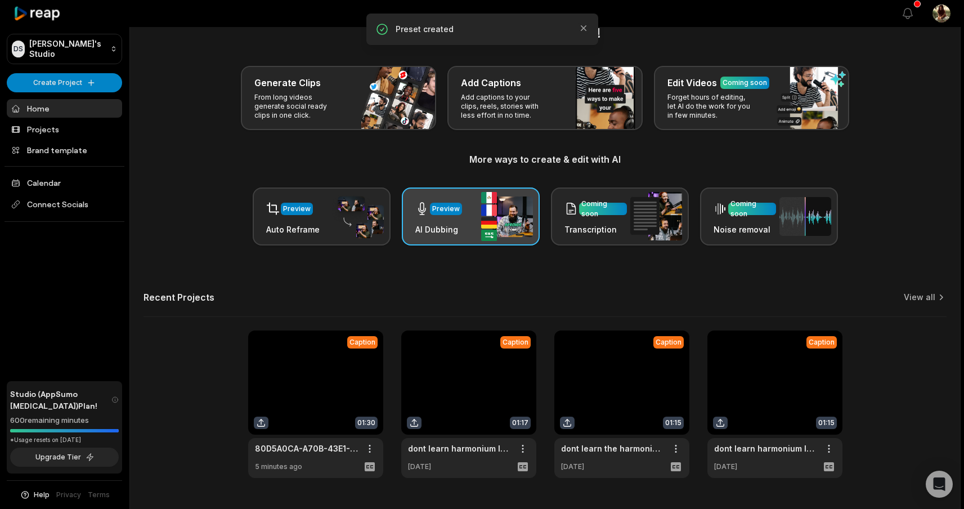
scroll to position [53, 0]
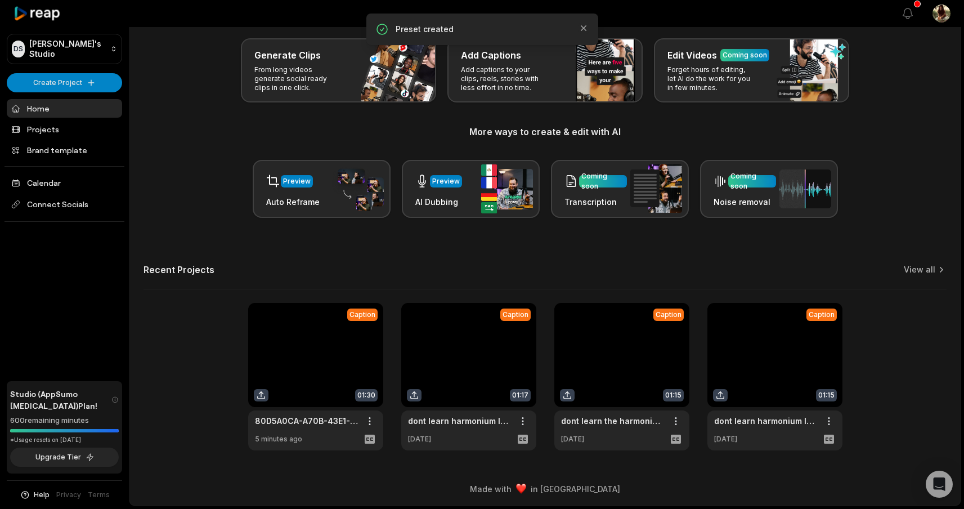
click at [333, 342] on link at bounding box center [315, 376] width 135 height 147
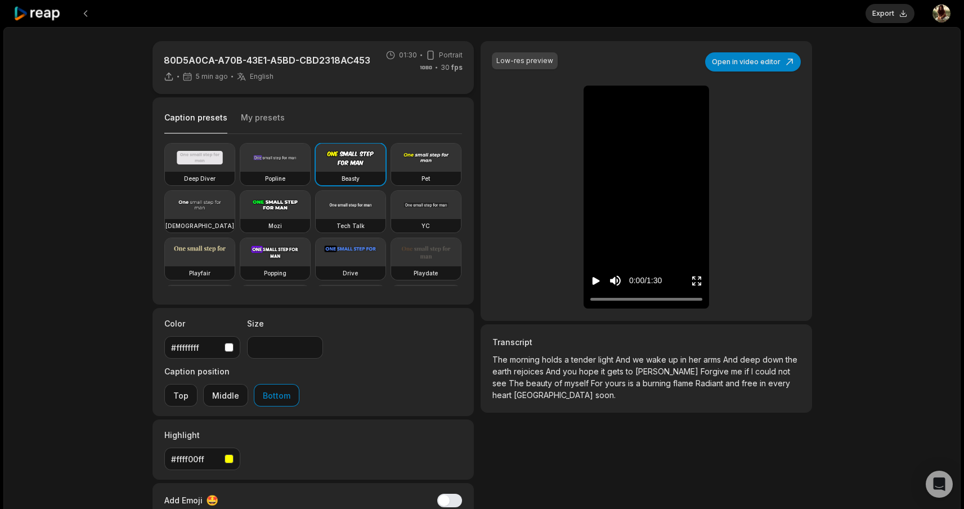
click at [594, 280] on icon "Play video" at bounding box center [596, 281] width 7 height 8
click at [636, 382] on span "a" at bounding box center [639, 383] width 7 height 10
click at [755, 68] on button "Open in video editor" at bounding box center [753, 61] width 96 height 19
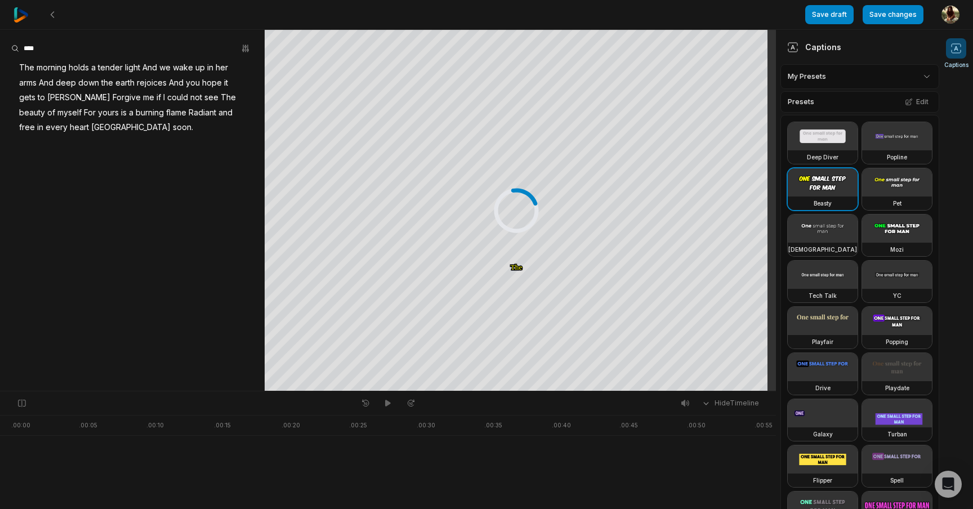
click at [826, 98] on div "Presets Edit" at bounding box center [859, 101] width 159 height 21
click at [902, 77] on html "Save draft Save changes Open user menu Captions Your browser does not support m…" at bounding box center [486, 254] width 973 height 509
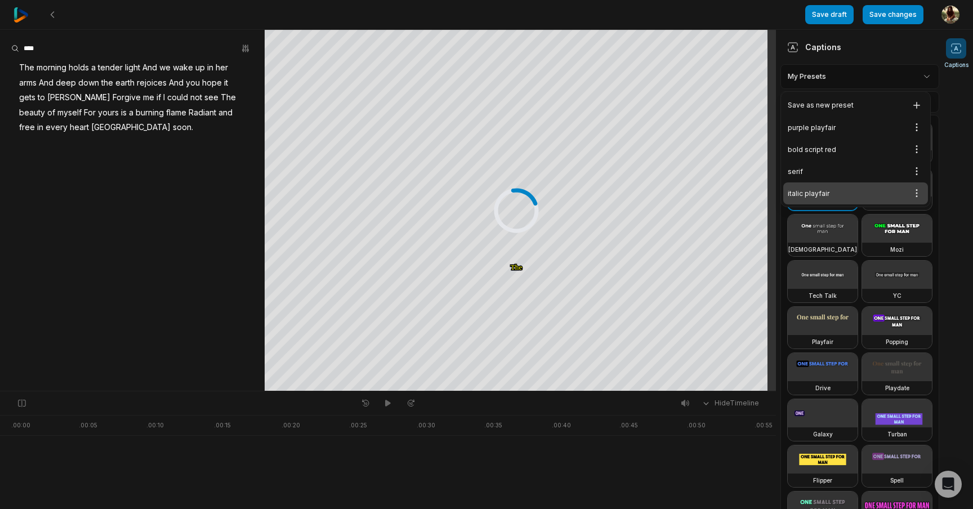
click at [834, 188] on div "italic playfair Open options" at bounding box center [855, 193] width 145 height 22
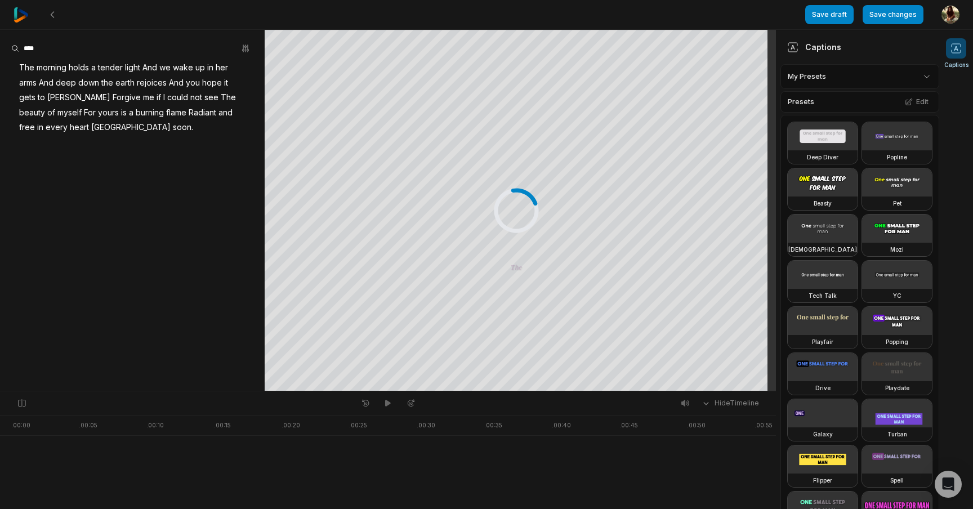
click at [23, 65] on span "The" at bounding box center [26, 67] width 17 height 15
click at [16, 68] on div "The morning holds a tender light And we wake up in her arms And deep down the e…" at bounding box center [132, 97] width 265 height 75
click at [20, 68] on span "The" at bounding box center [26, 67] width 17 height 15
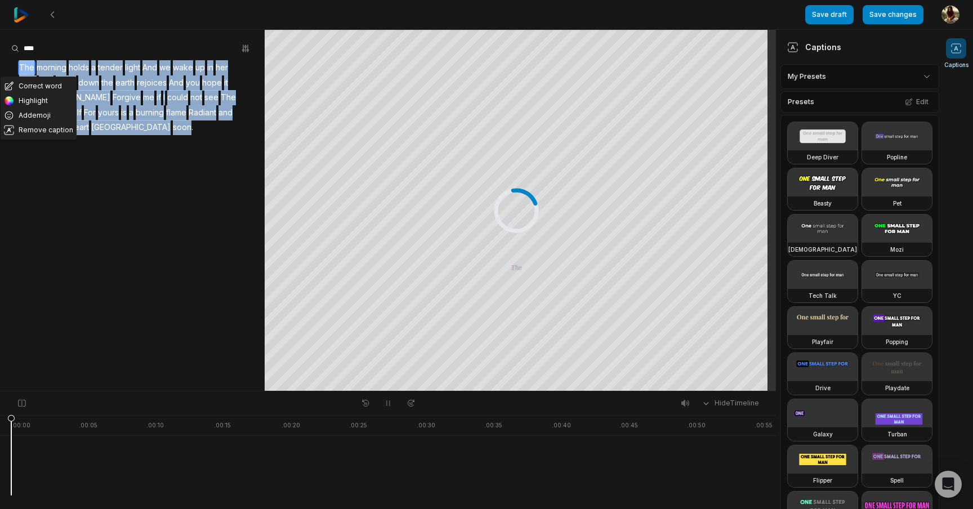
click at [20, 68] on span "The" at bounding box center [26, 67] width 17 height 15
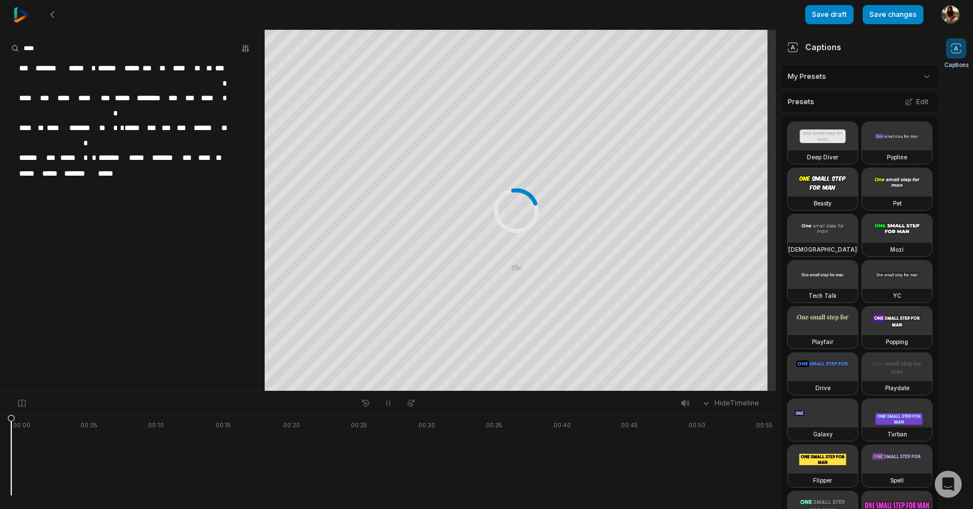
click at [30, 67] on span "***" at bounding box center [26, 68] width 16 height 15
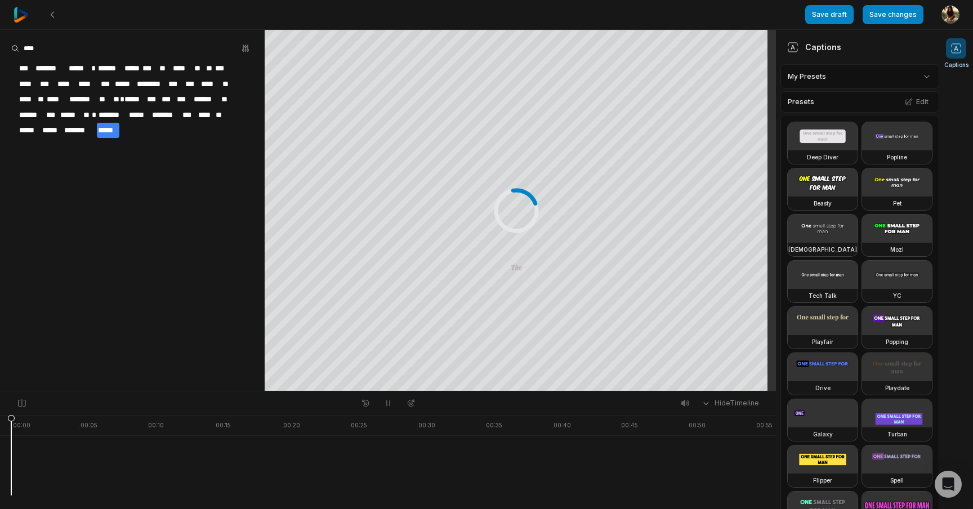
click at [110, 168] on aside "*** ******* ***** * ****** ***** *** ** **** ** ** *** **** *** **** **** *** *…" at bounding box center [132, 210] width 265 height 361
click at [128, 133] on div "*** ******* ***** * ****** ***** *** ** **** ** ** *** **** *** **** **** *** *…" at bounding box center [132, 99] width 265 height 78
click at [95, 129] on span "*******" at bounding box center [80, 130] width 34 height 15
click at [121, 131] on div "Correct word Highlight Add emoji Remove caption *** ******* ***** * ****** ****…" at bounding box center [132, 99] width 265 height 78
click at [89, 123] on span "*******" at bounding box center [80, 130] width 34 height 15
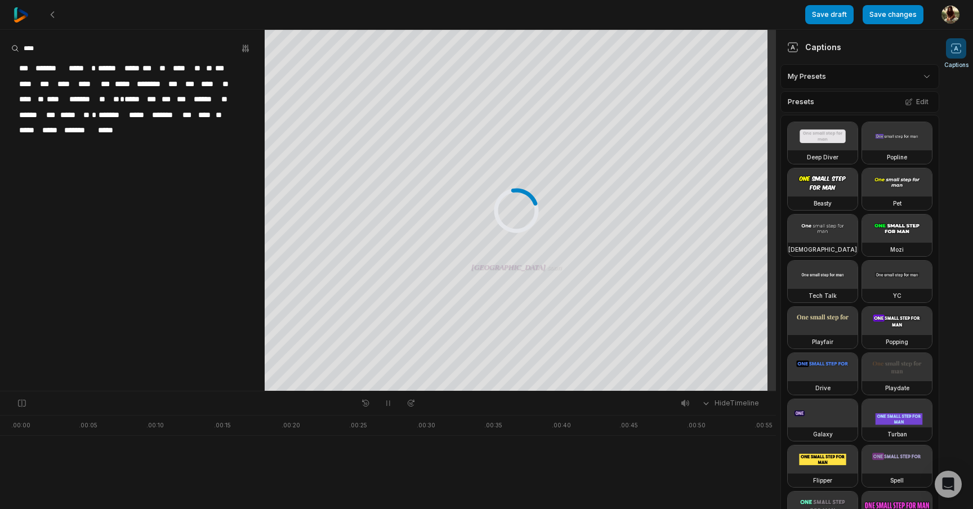
click at [20, 66] on span "***" at bounding box center [26, 68] width 16 height 15
click at [96, 53] on input at bounding box center [53, 48] width 84 height 17
click at [22, 66] on span "***" at bounding box center [26, 68] width 16 height 15
click at [78, 480] on div at bounding box center [618, 455] width 1215 height 80
drag, startPoint x: 50, startPoint y: 454, endPoint x: 22, endPoint y: 454, distance: 27.6
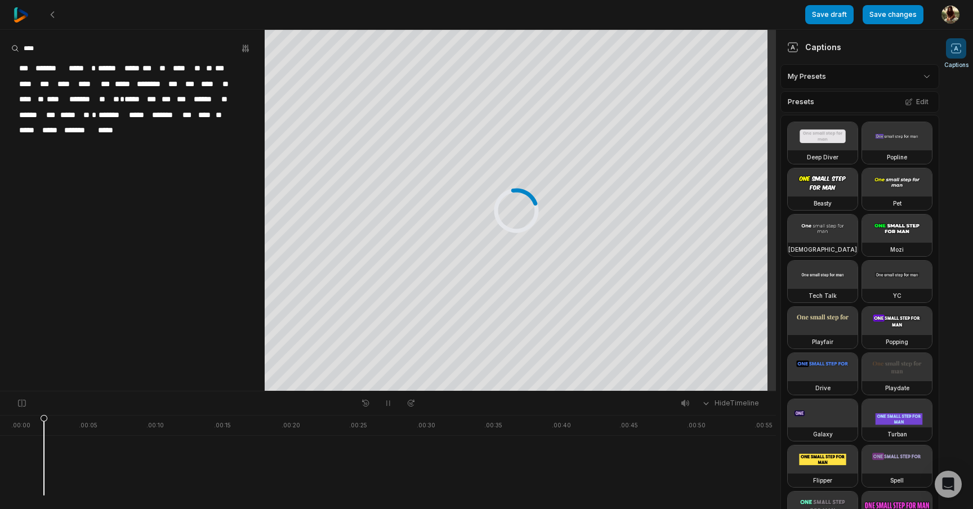
click at [22, 454] on div at bounding box center [618, 455] width 1215 height 80
click at [22, 454] on icon at bounding box center [22, 454] width 8 height 81
click at [35, 455] on div at bounding box center [618, 455] width 1215 height 80
click at [20, 67] on span "***" at bounding box center [26, 68] width 16 height 15
click at [18, 64] on span "***" at bounding box center [26, 68] width 16 height 15
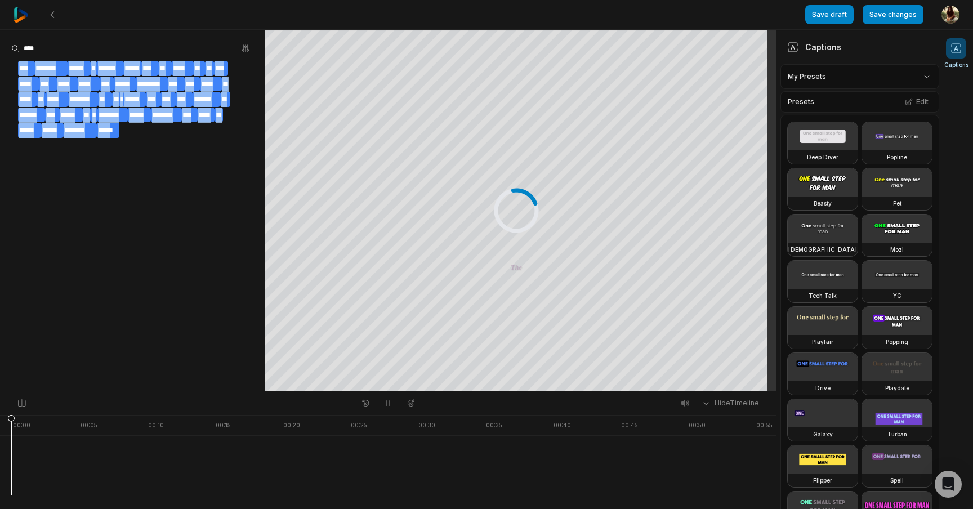
click at [18, 64] on span "***" at bounding box center [26, 68] width 16 height 15
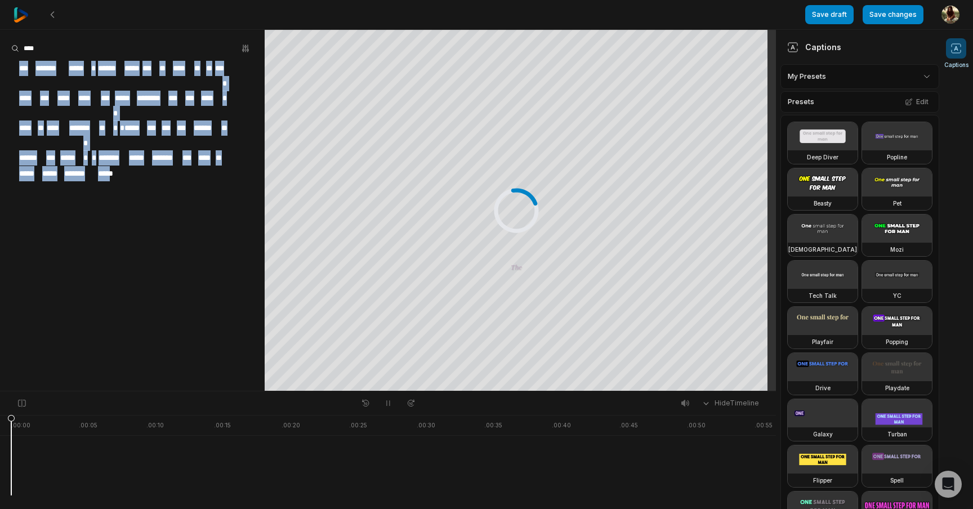
click at [18, 64] on span "***" at bounding box center [26, 68] width 16 height 15
click at [243, 45] on icon "button" at bounding box center [245, 48] width 9 height 9
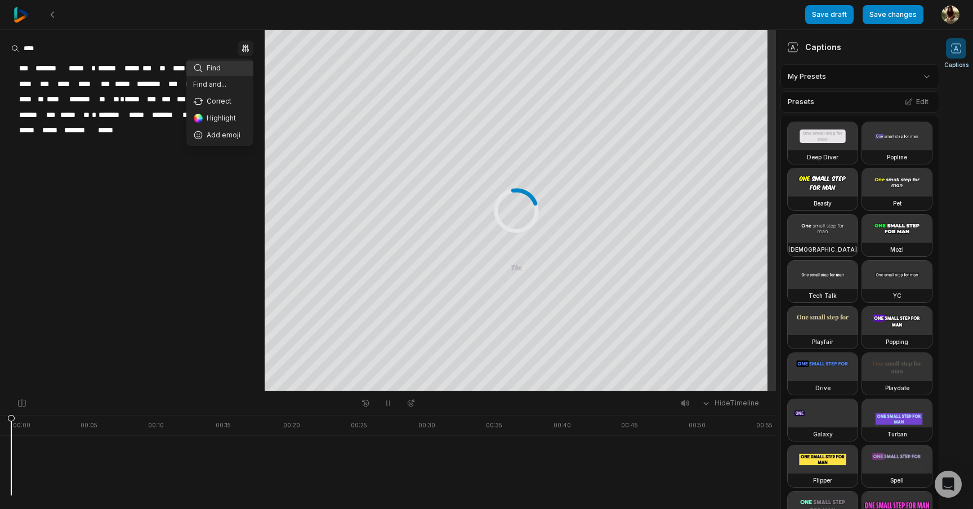
click at [76, 65] on aside "Find Find and... Correct Highlight Add emoji *** ******* ***** * ****** ***** *…" at bounding box center [132, 210] width 265 height 361
